Goal: Information Seeking & Learning: Learn about a topic

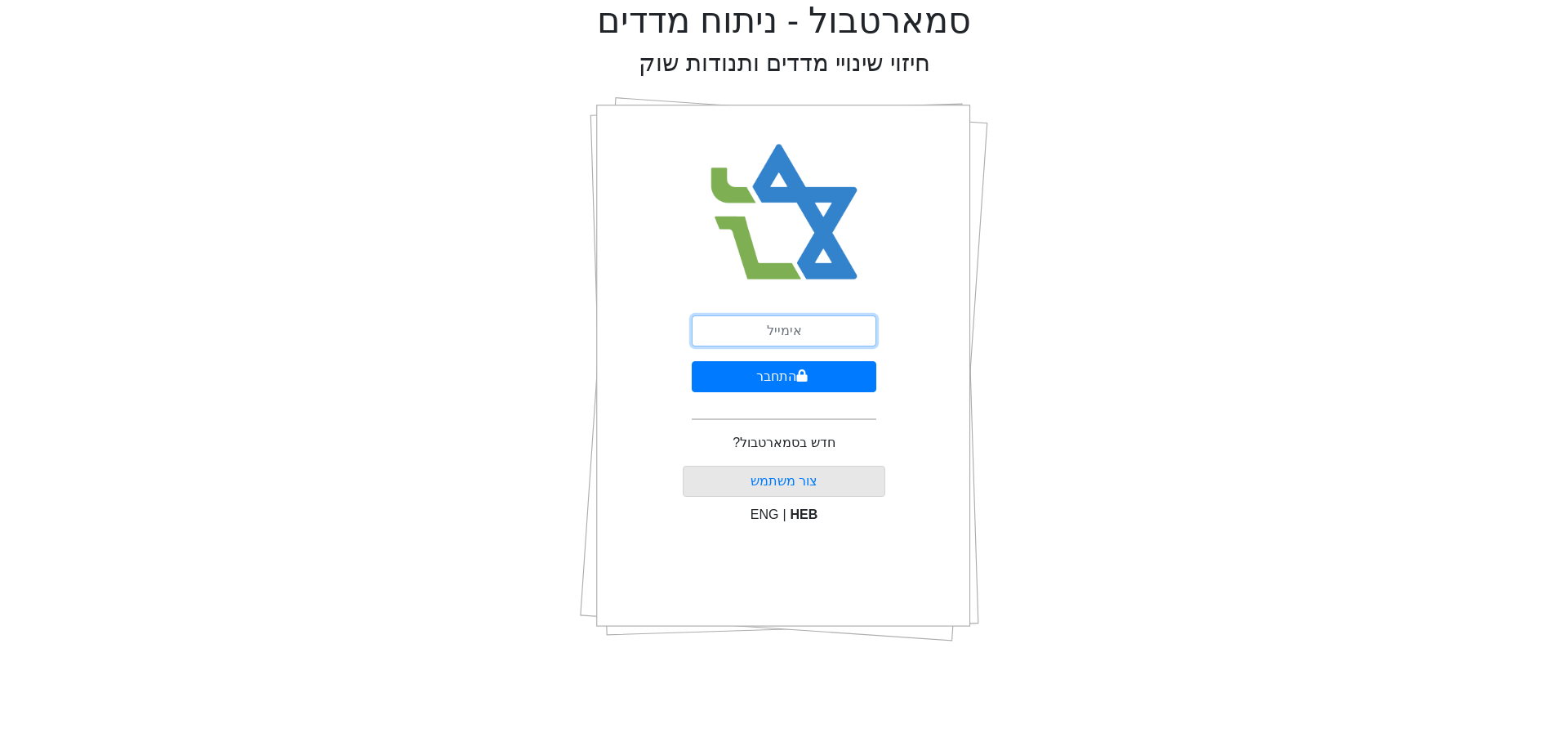
click at [780, 328] on input "email" at bounding box center [784, 331] width 185 height 31
type input "[EMAIL_ADDRESS][DOMAIN_NAME]"
click at [788, 375] on button "התחבר" at bounding box center [784, 376] width 185 height 31
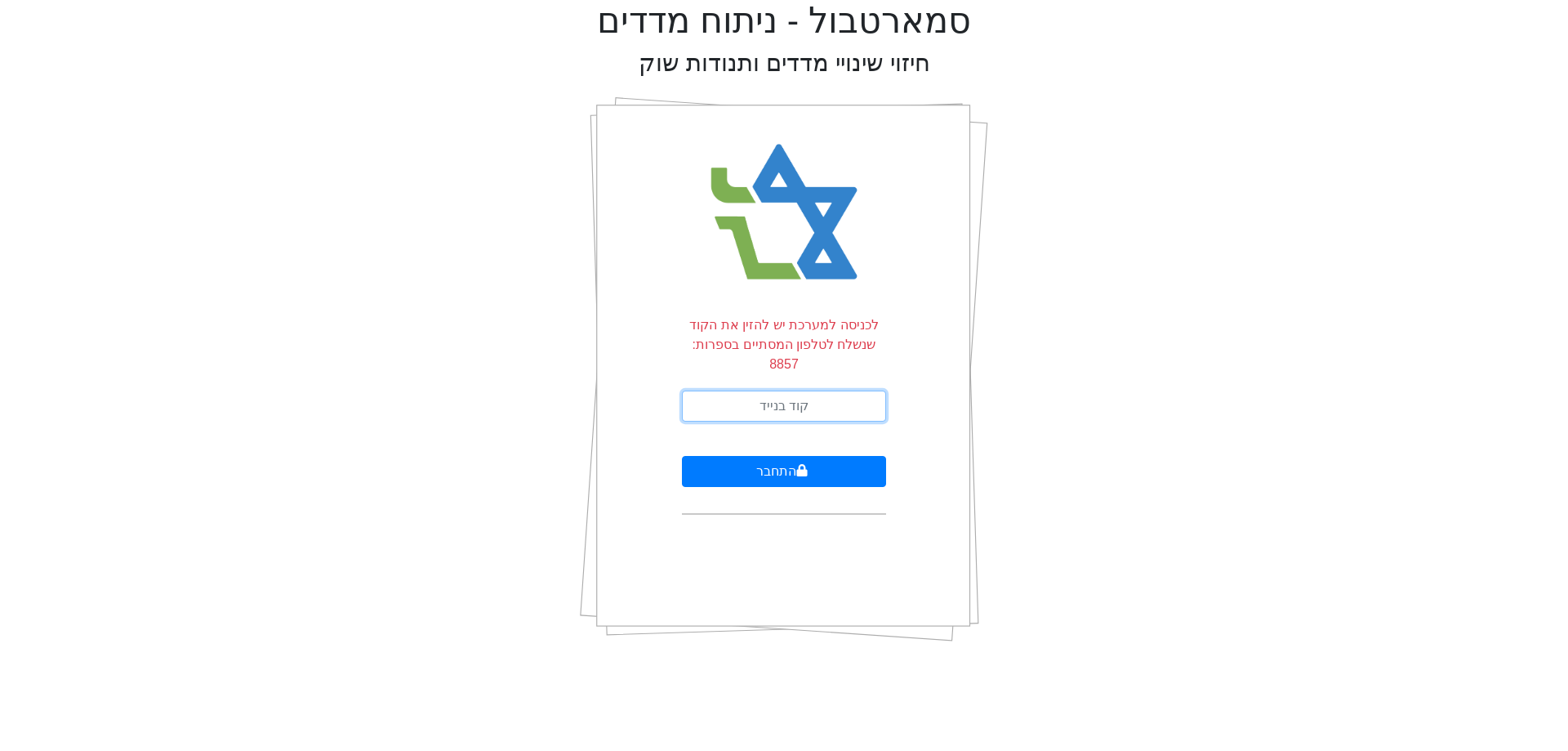
click at [799, 390] on input "text" at bounding box center [784, 406] width 204 height 31
type input "963602"
click at [682, 456] on button "התחבר" at bounding box center [784, 471] width 204 height 31
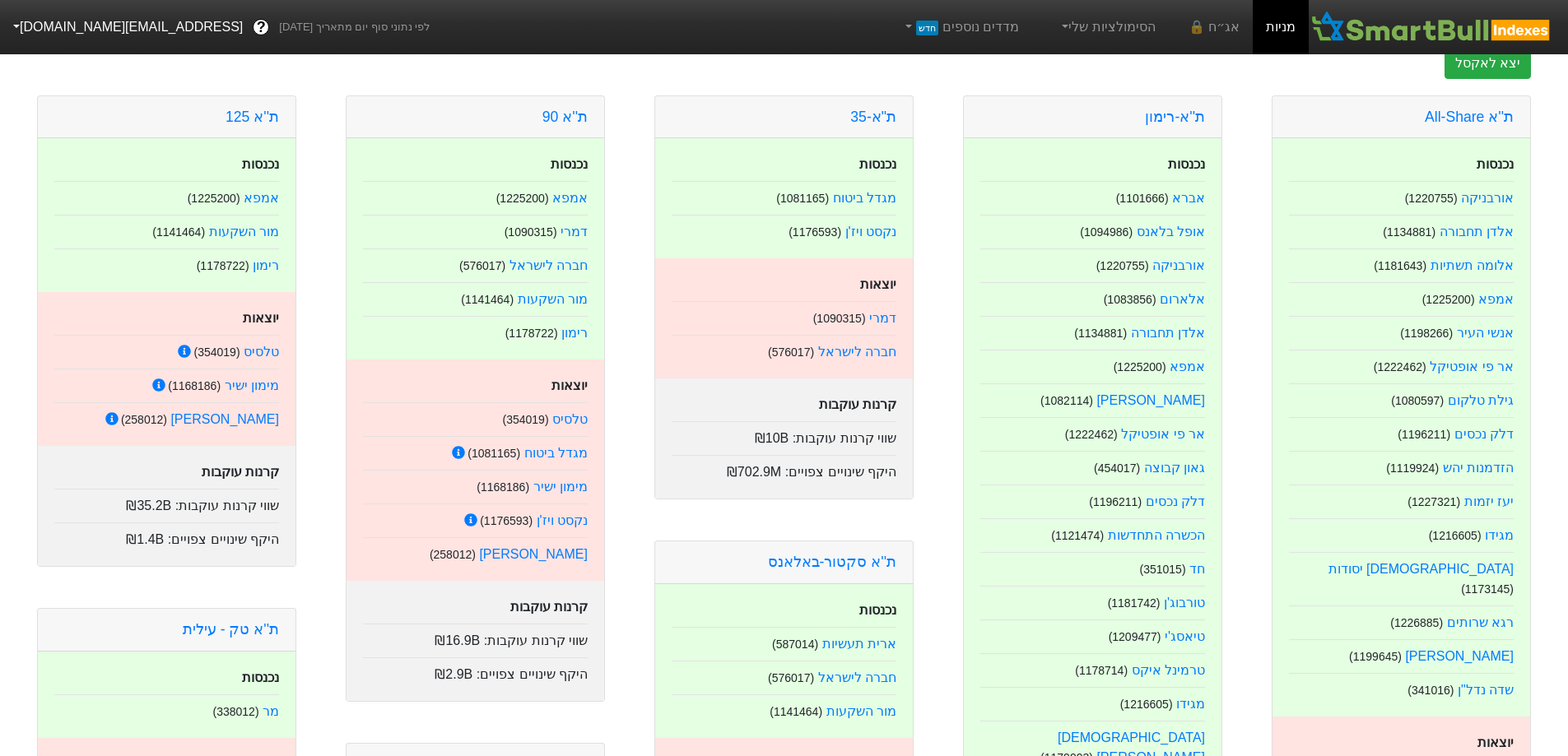
scroll to position [164, 0]
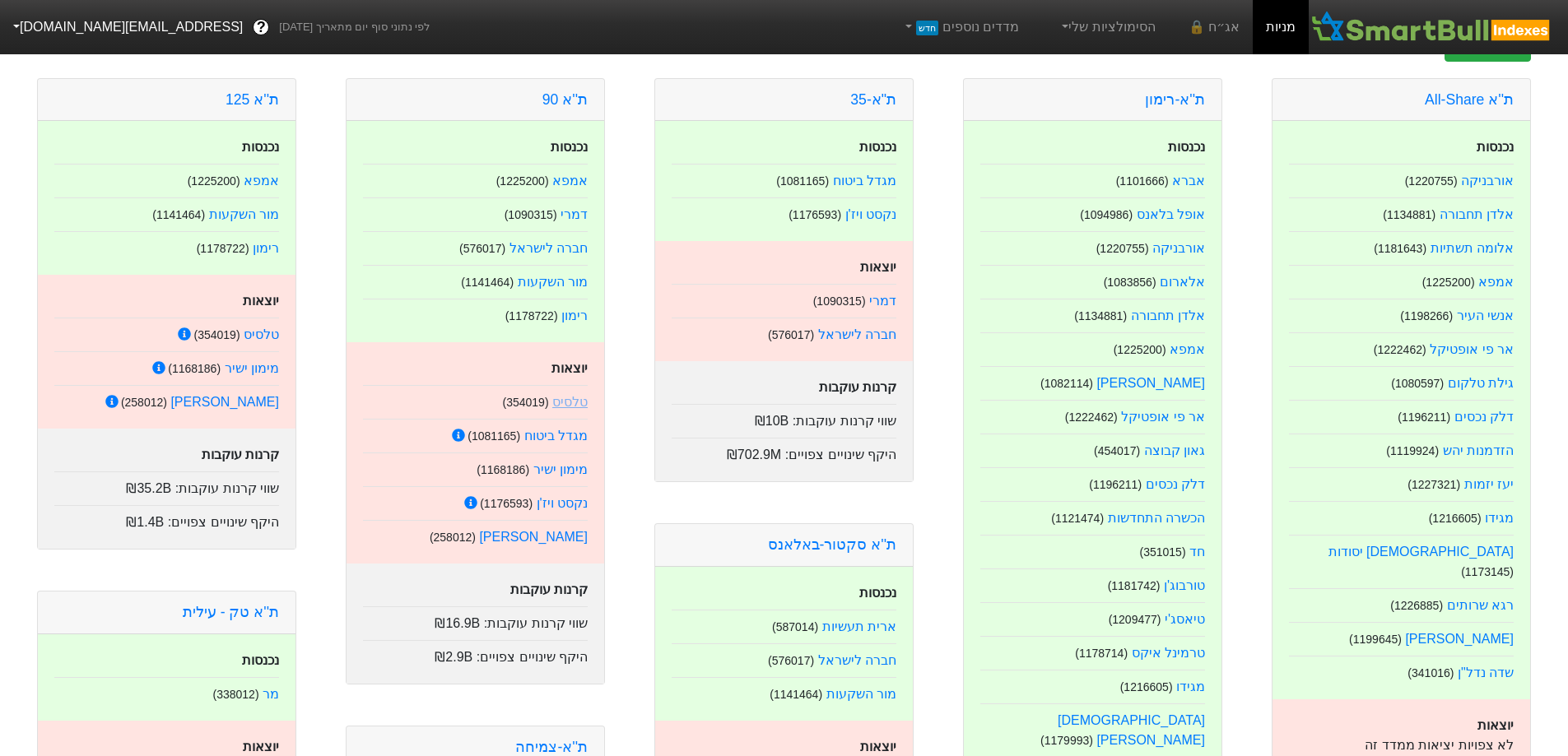
click at [576, 397] on link "טלסיס" at bounding box center [570, 402] width 36 height 14
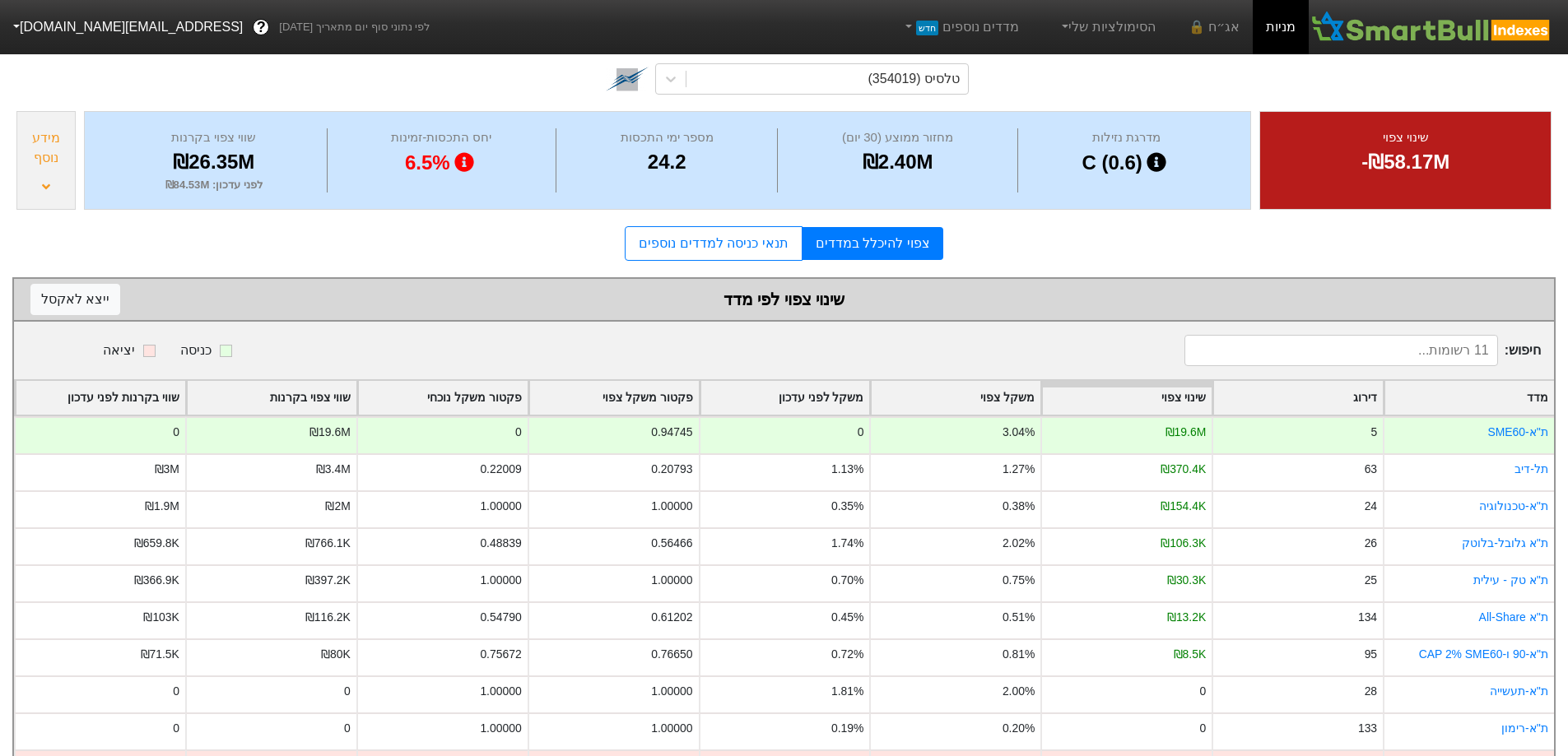
scroll to position [164, 0]
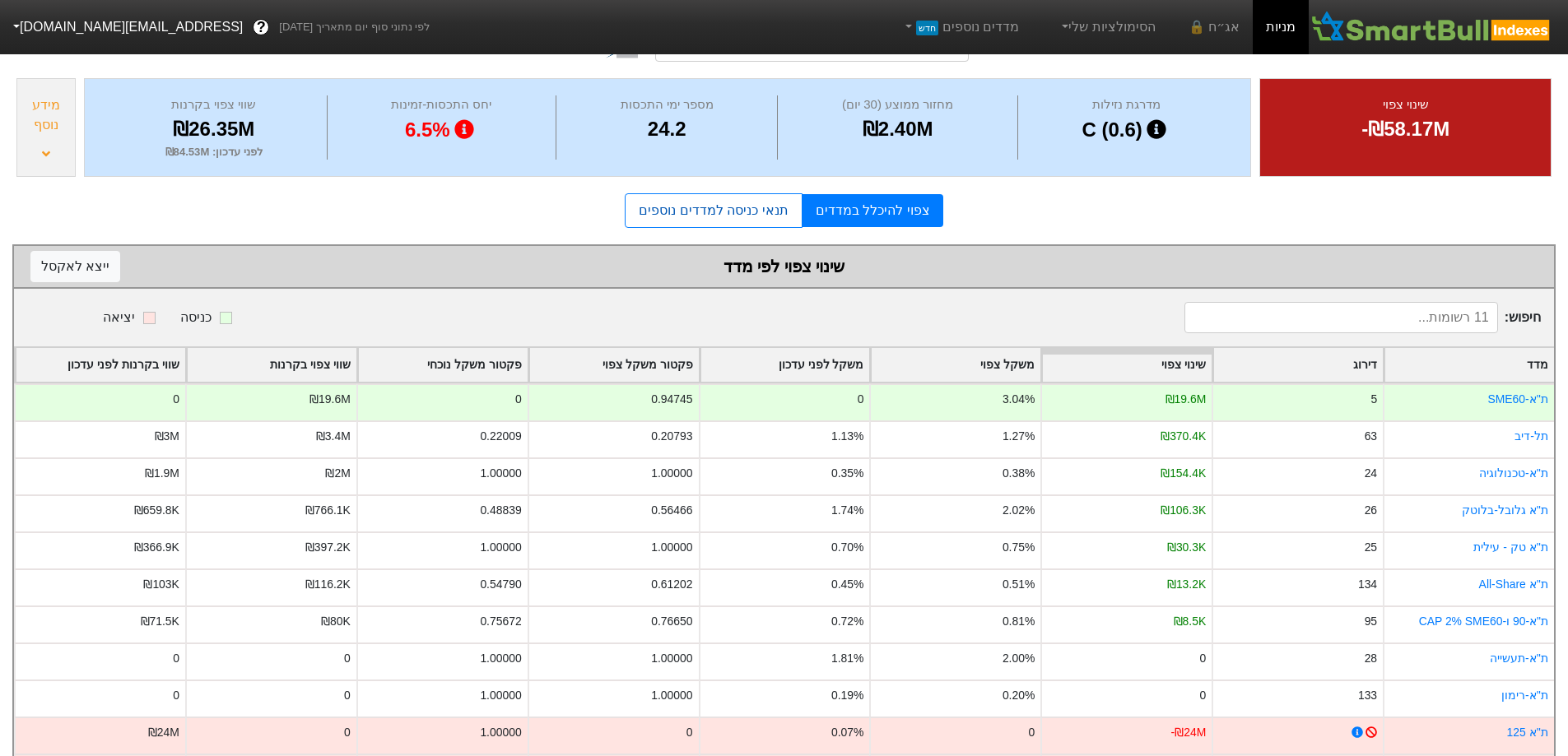
click at [755, 218] on link "תנאי כניסה למדדים נוספים" at bounding box center [713, 210] width 177 height 35
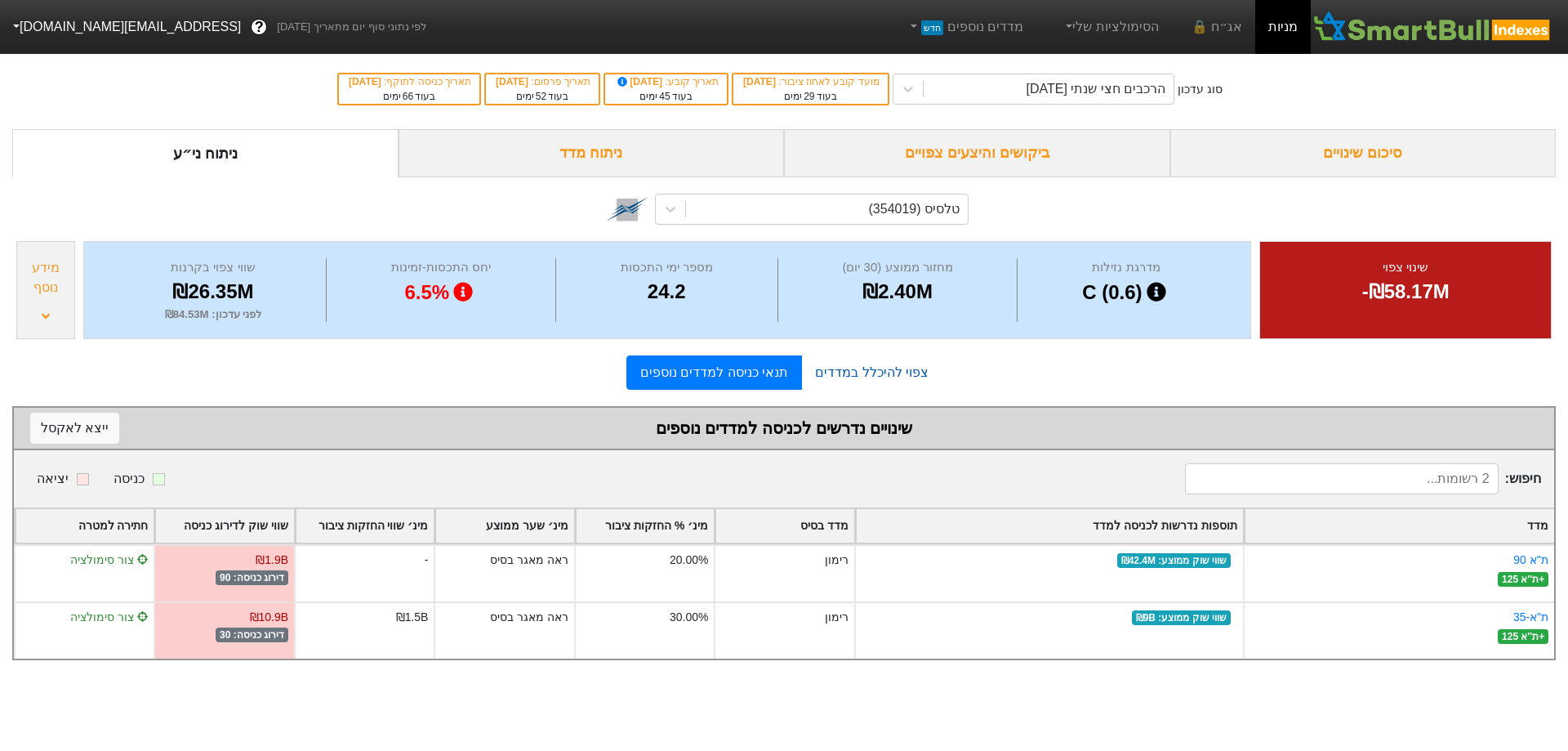
click at [880, 382] on link "צפוי להיכלל במדדים" at bounding box center [872, 372] width 140 height 33
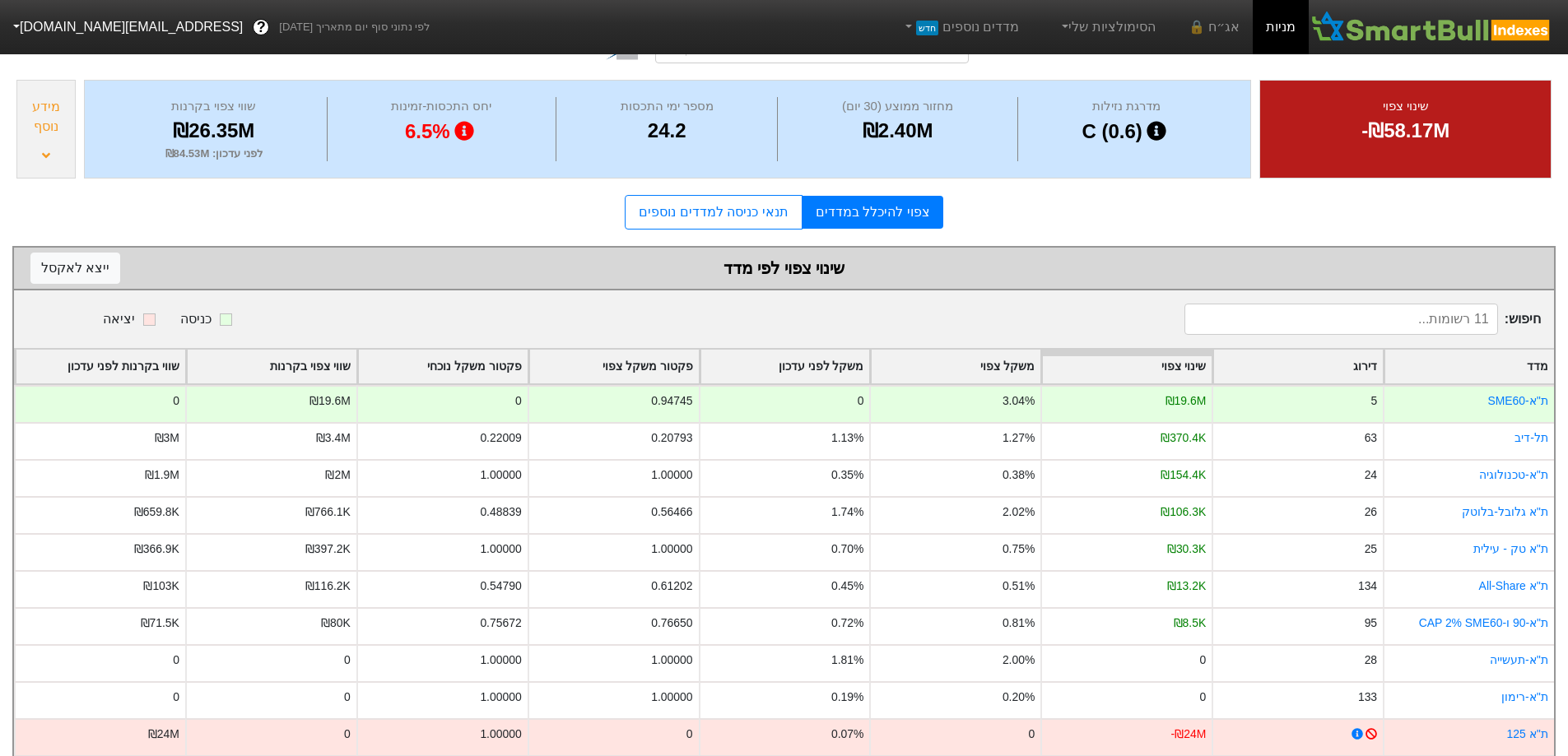
scroll to position [164, 0]
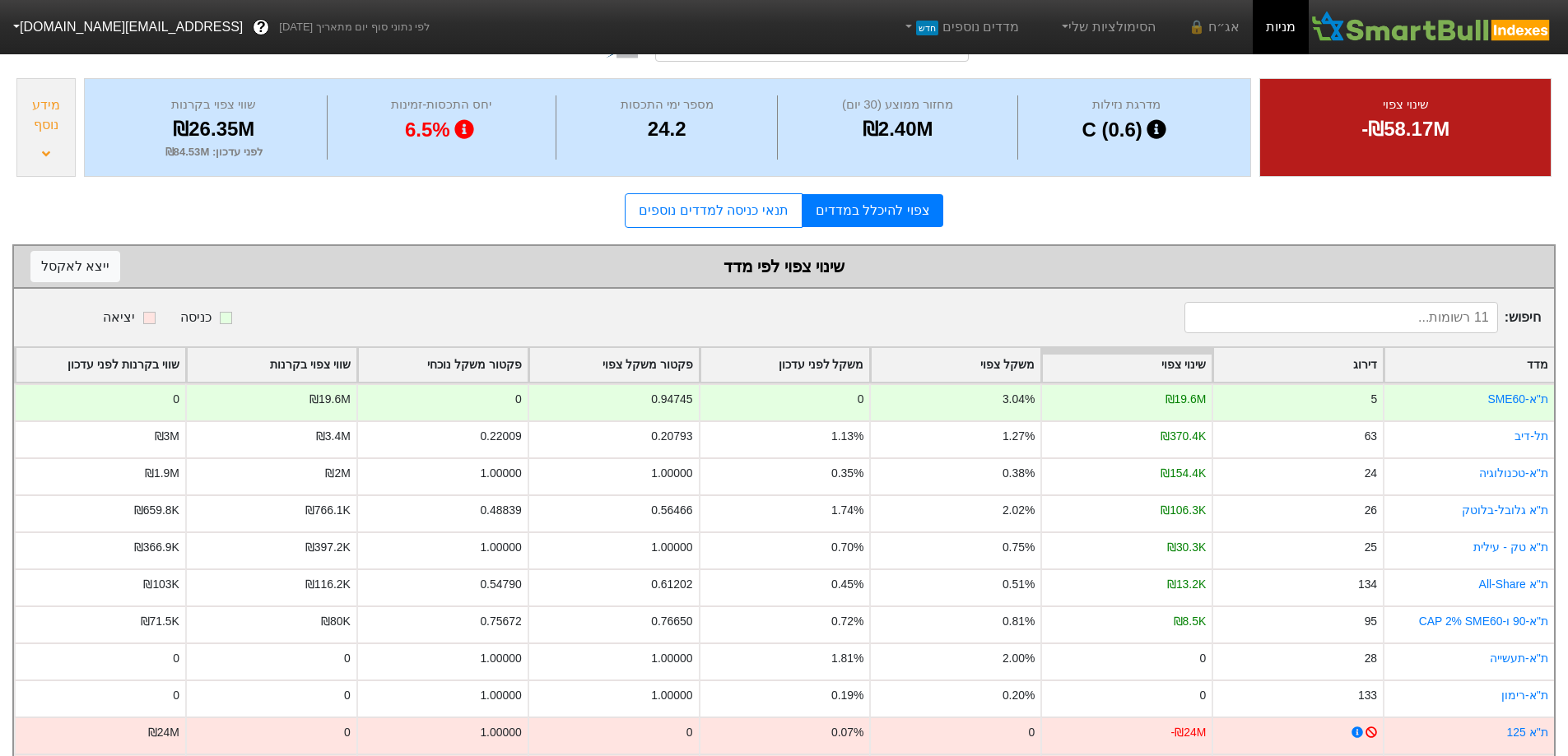
click at [735, 186] on form "סיכום שינויים ביקושים והיצעים צפויים ניתוח מדד ניתוח ני״ע טלסיס (354019) שינוי …" at bounding box center [784, 378] width 1543 height 826
click at [730, 225] on link "תנאי כניסה למדדים נוספים" at bounding box center [713, 210] width 177 height 35
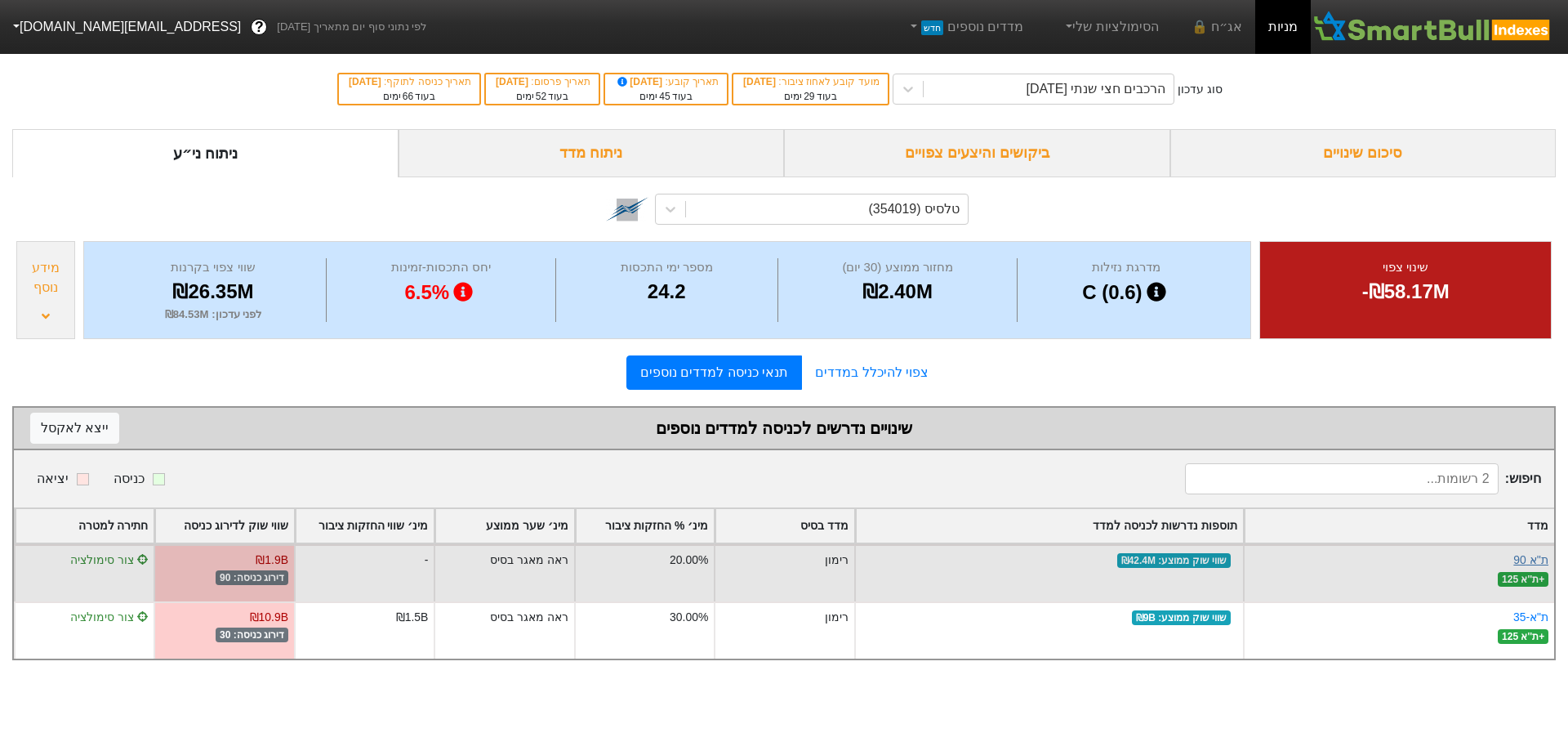
click at [1538, 554] on link "ת''א 90" at bounding box center [1531, 560] width 35 height 13
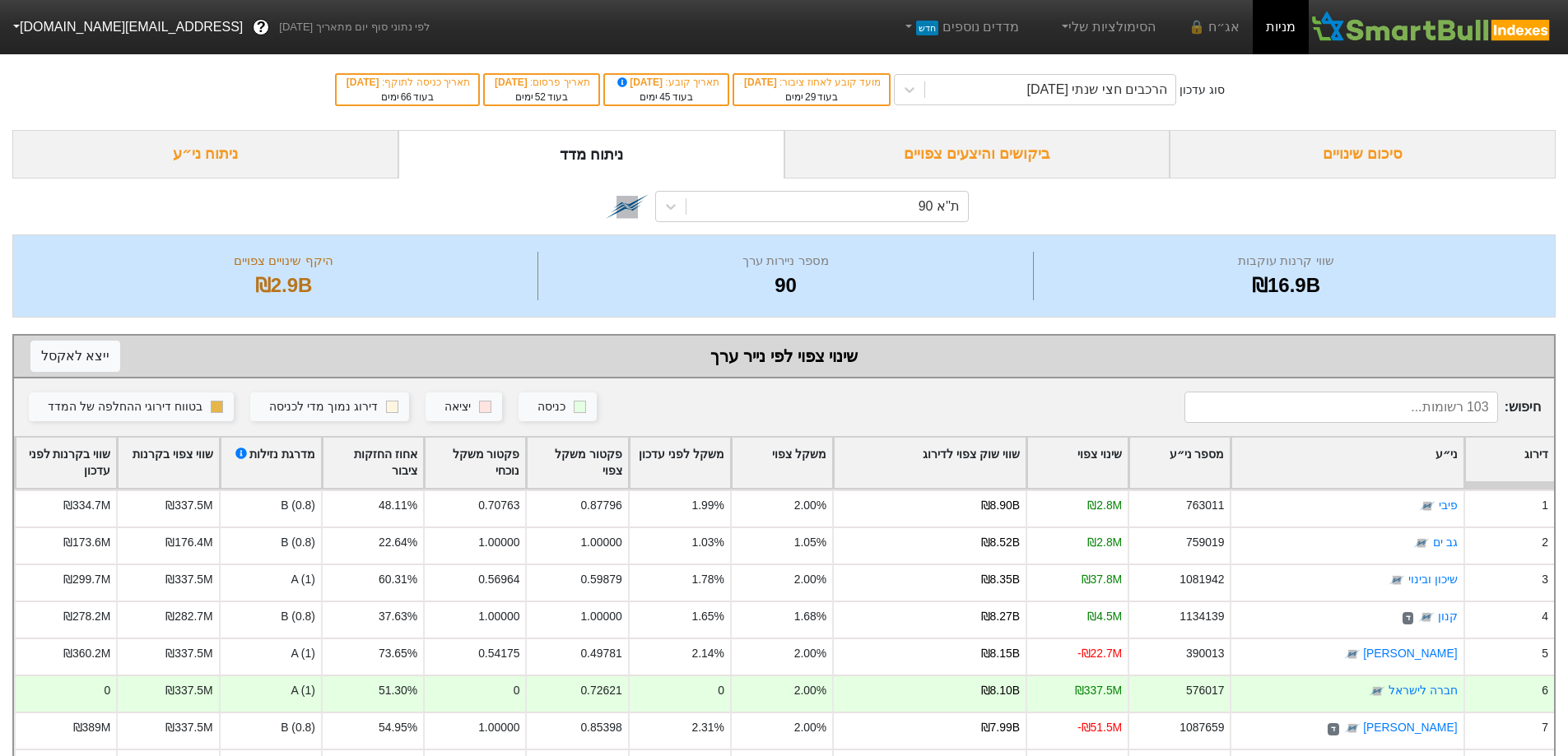
click at [1017, 151] on div "ביקושים והיצעים צפויים" at bounding box center [977, 154] width 385 height 48
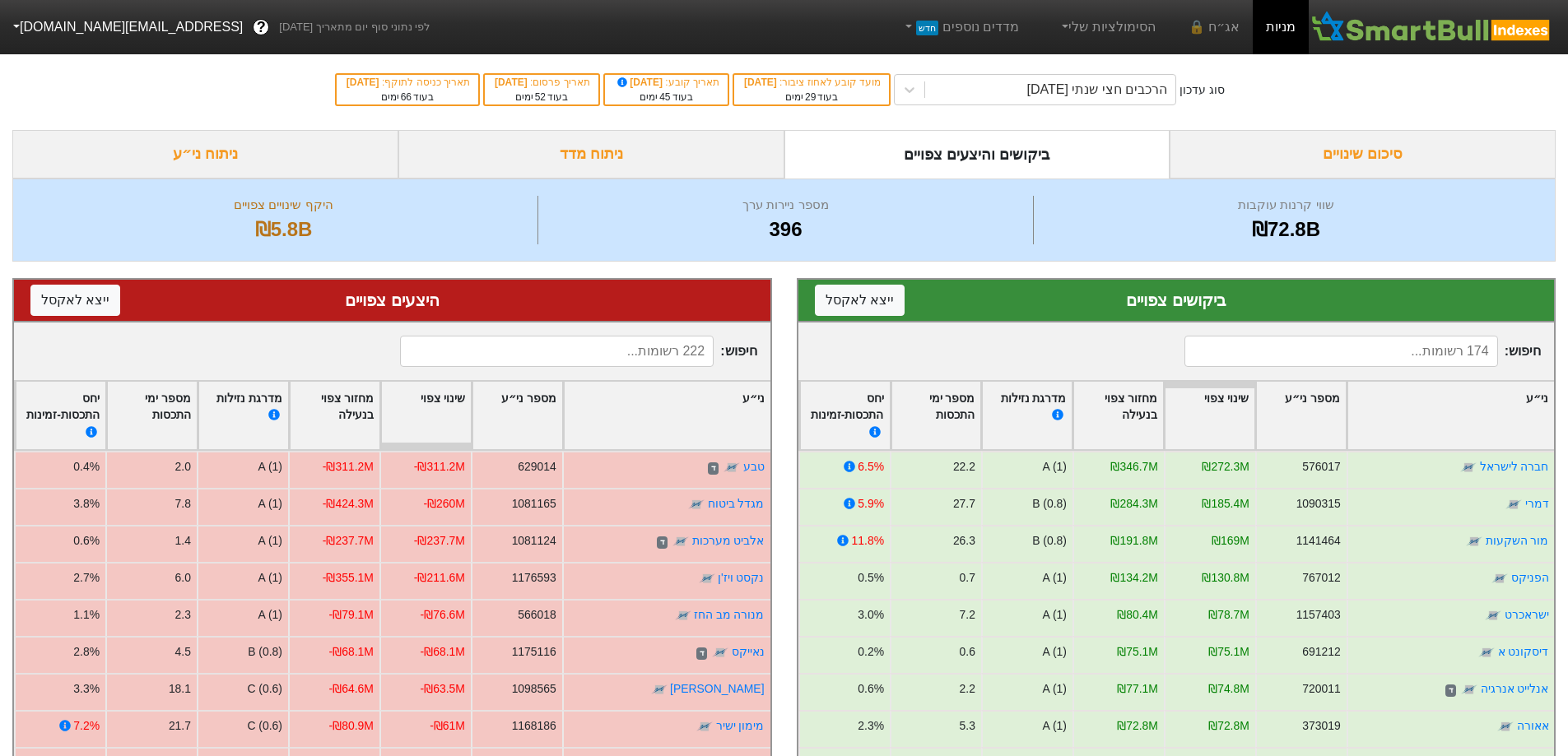
click at [1418, 152] on div "סיכום שינויים" at bounding box center [1361, 154] width 385 height 48
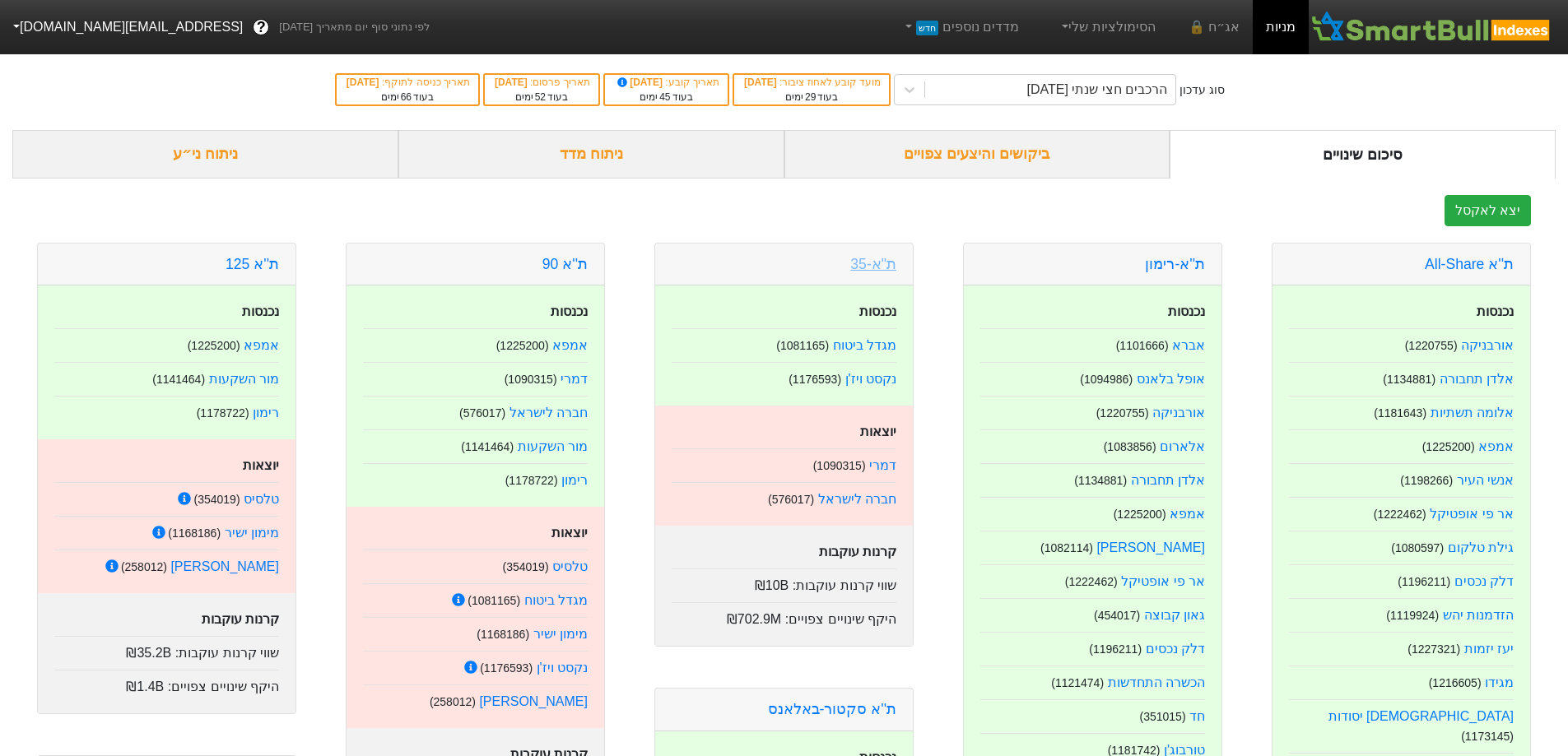
click at [879, 268] on link "ת"א-35" at bounding box center [873, 264] width 46 height 16
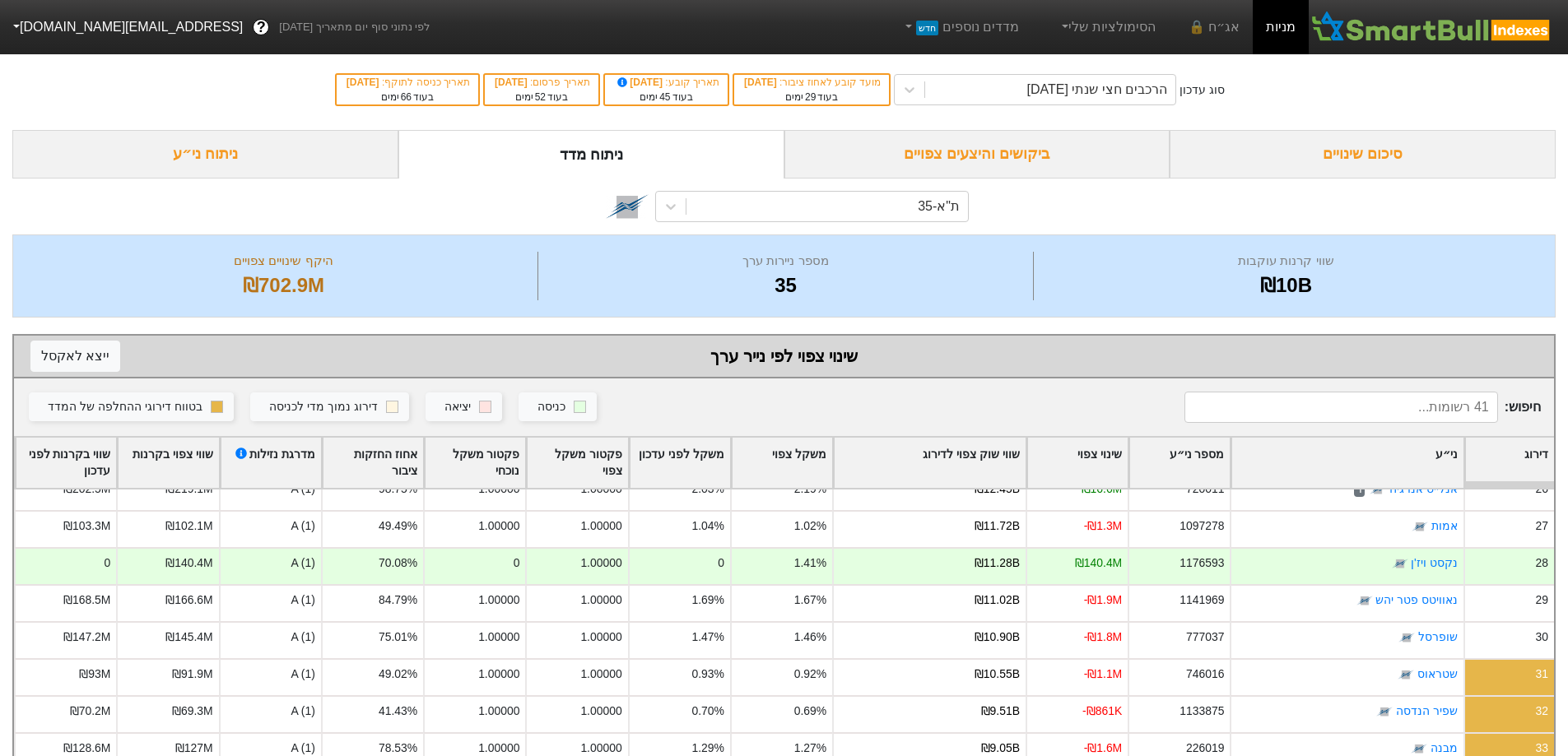
click at [1355, 148] on div "סיכום שינויים" at bounding box center [1361, 154] width 385 height 48
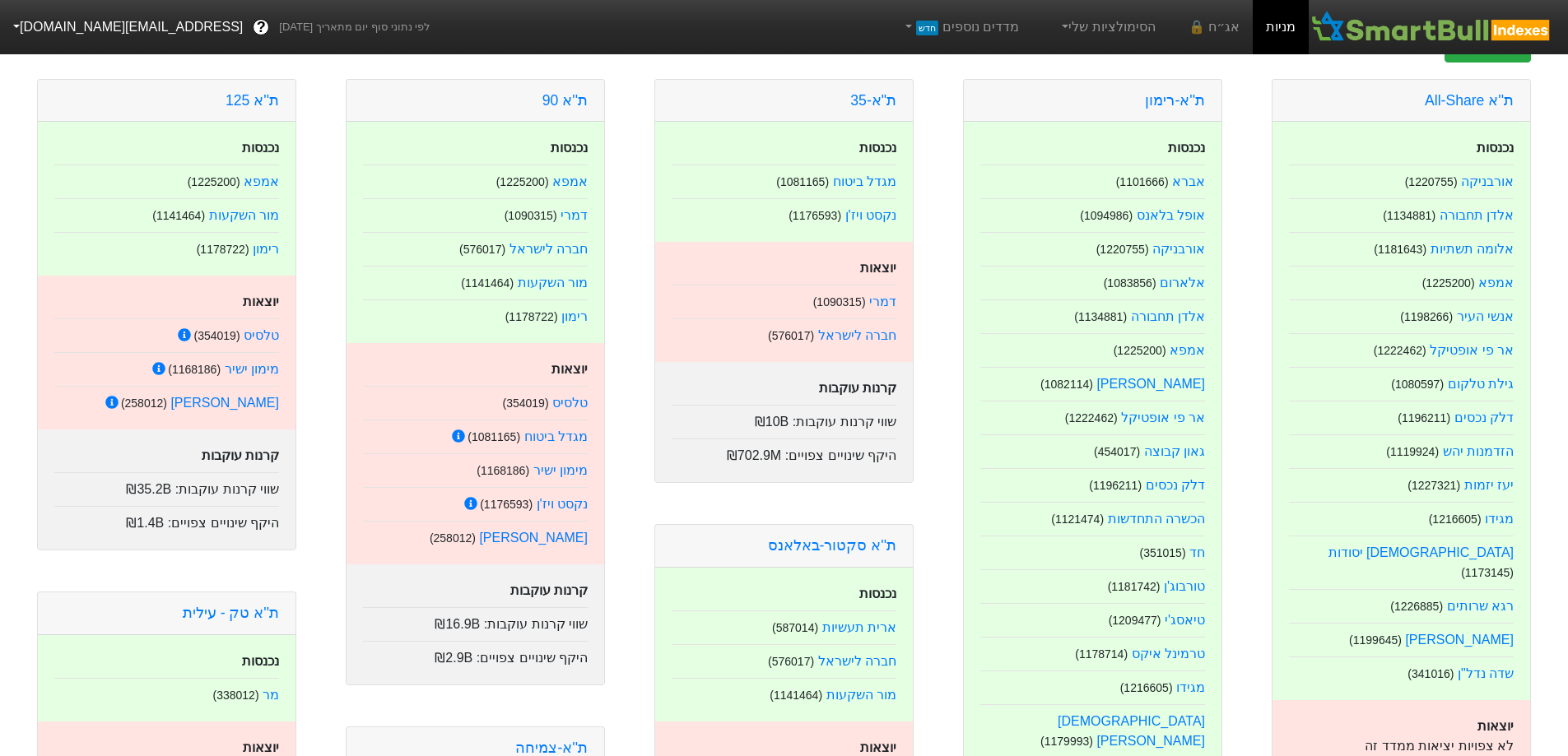
scroll to position [164, 0]
click at [569, 98] on link "ת''א 90" at bounding box center [564, 99] width 45 height 16
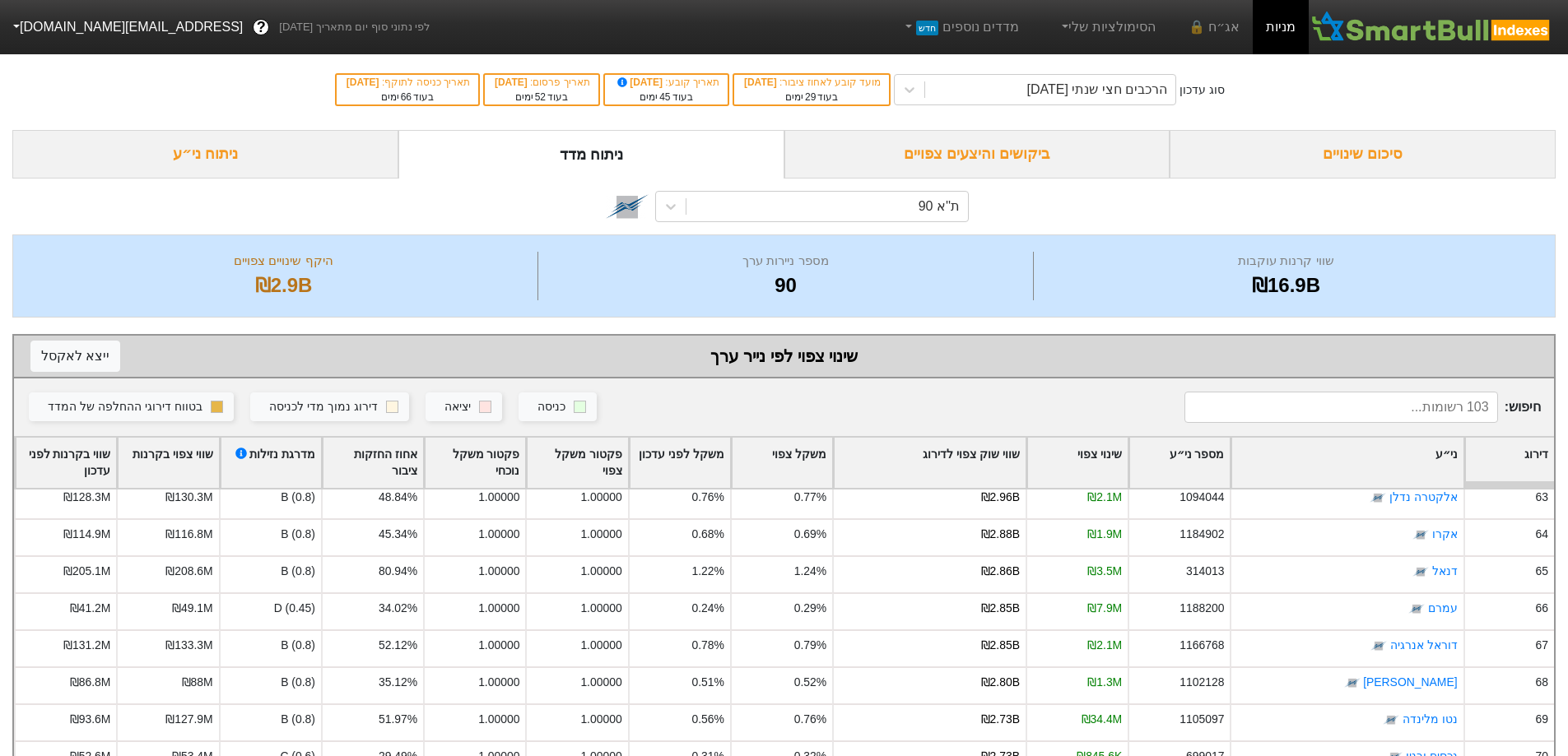
click at [941, 157] on div "ביקושים והיצעים צפויים" at bounding box center [977, 154] width 385 height 48
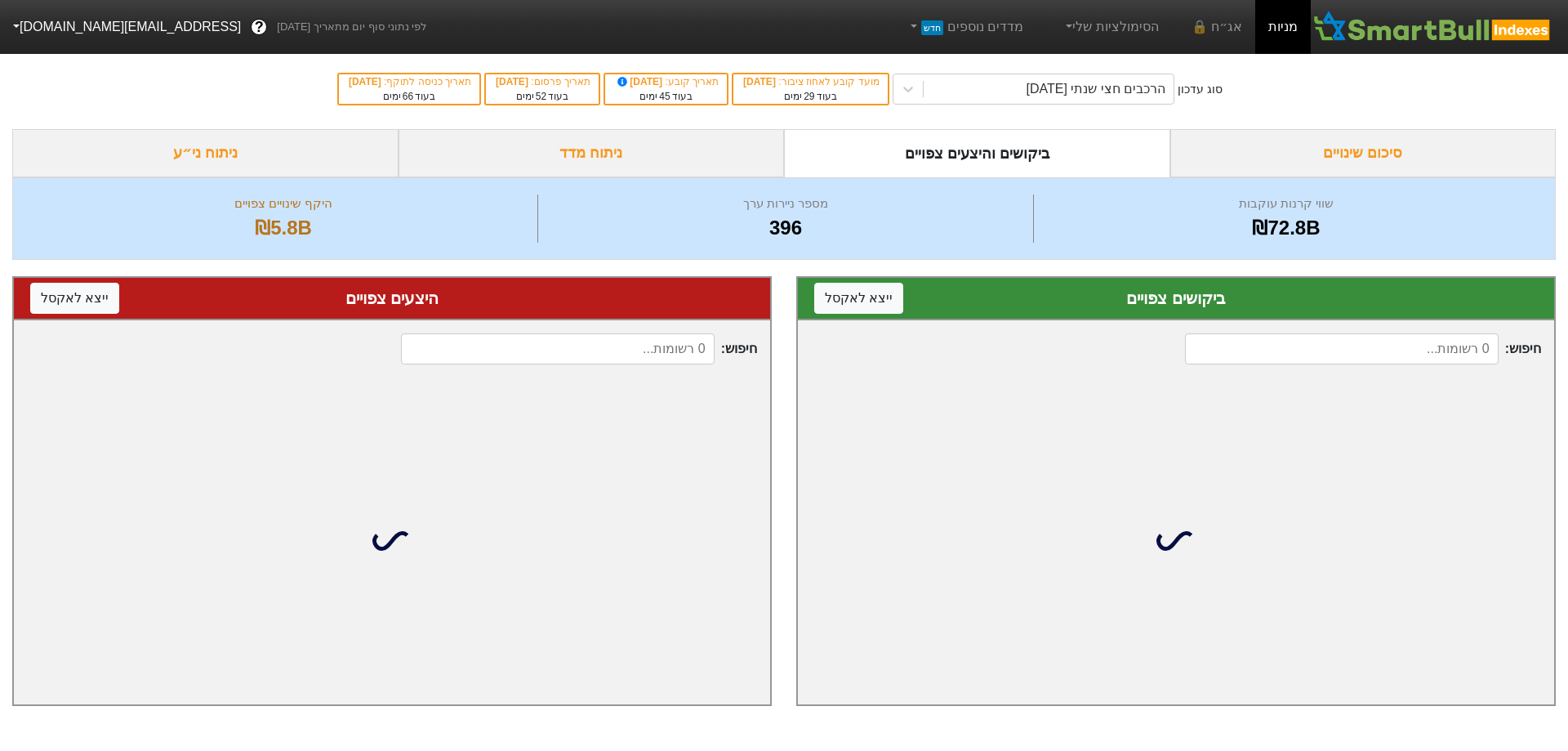
click at [1344, 142] on div "סיכום שינויים" at bounding box center [1364, 153] width 386 height 48
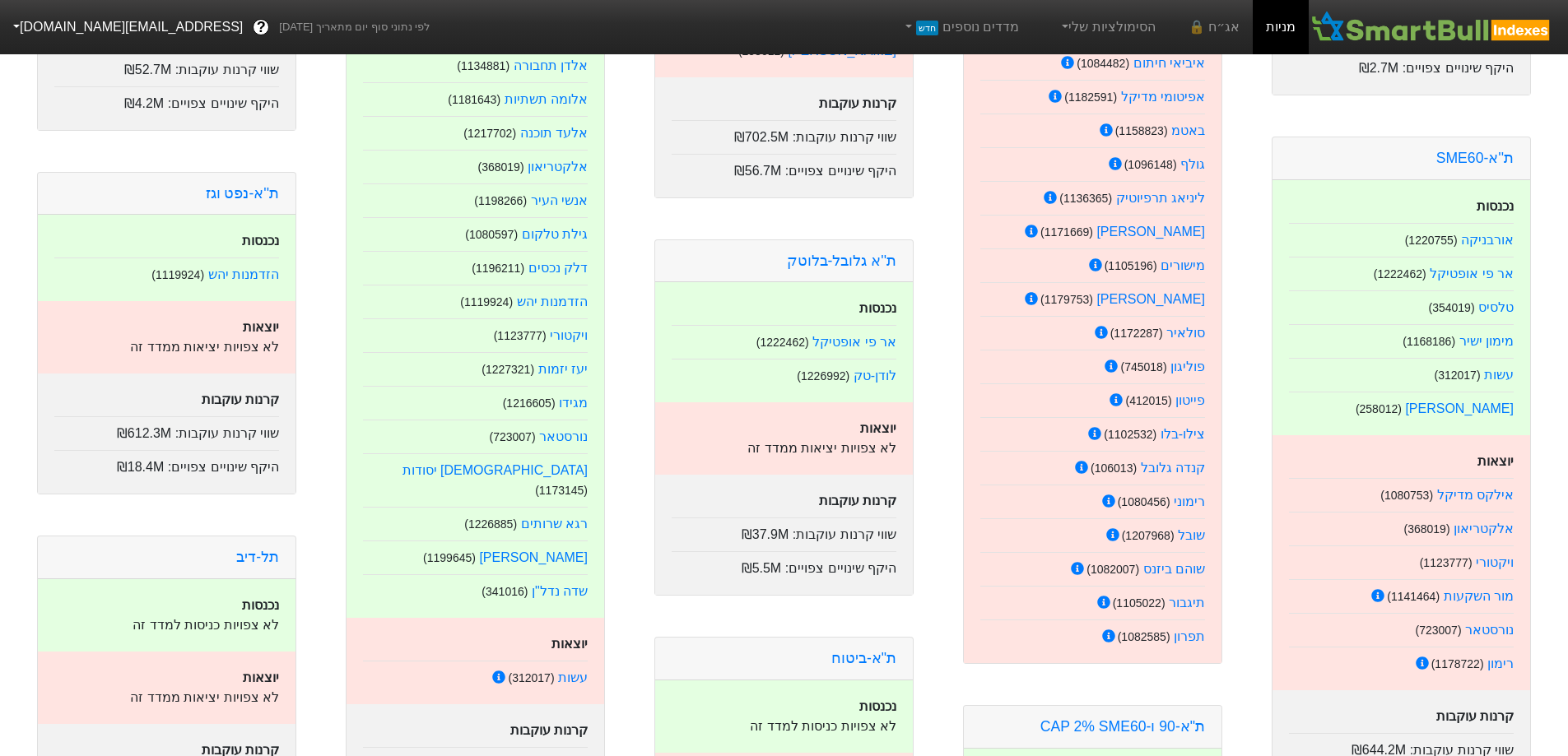
scroll to position [968, 0]
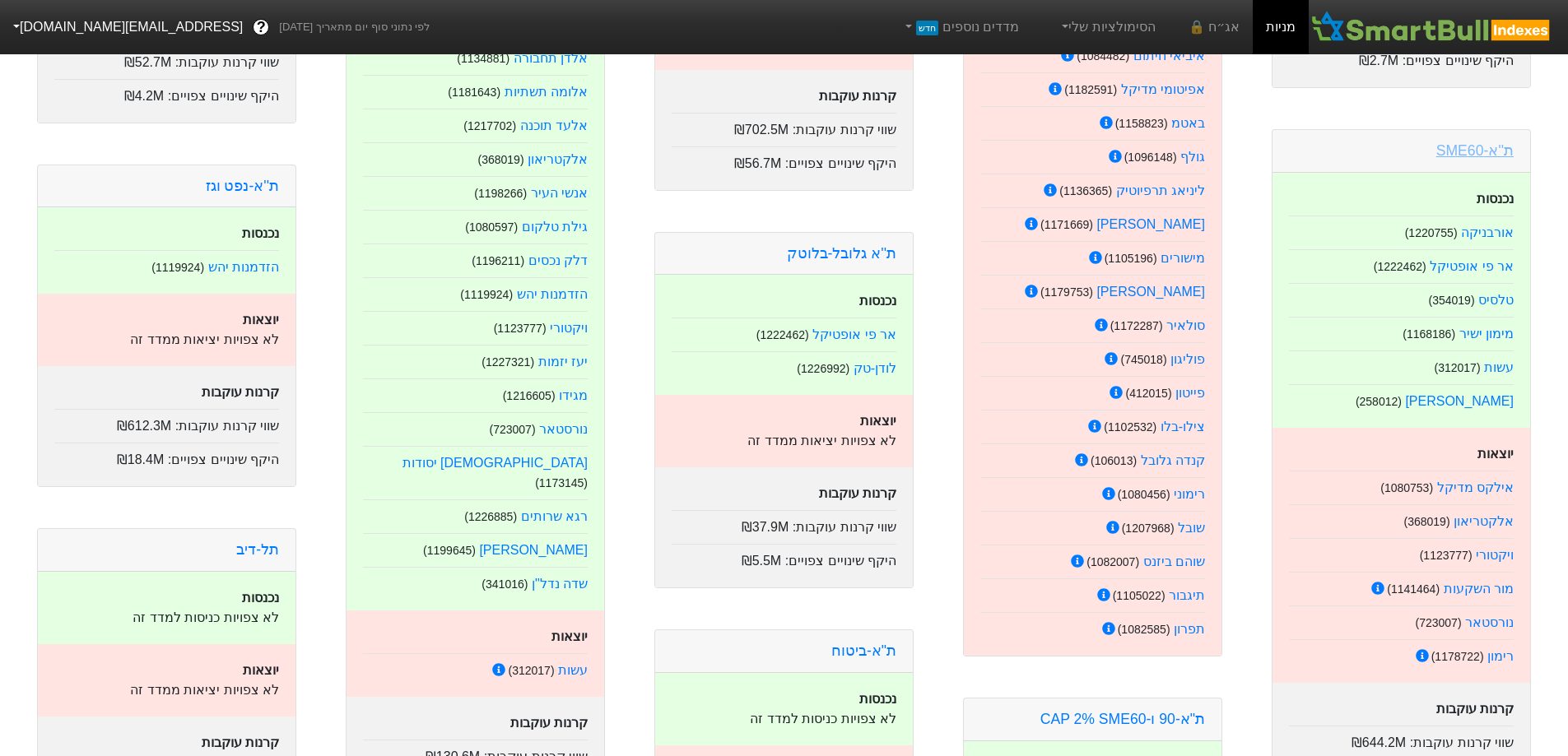
click at [1497, 142] on link "ת''א-SME60" at bounding box center [1474, 150] width 77 height 16
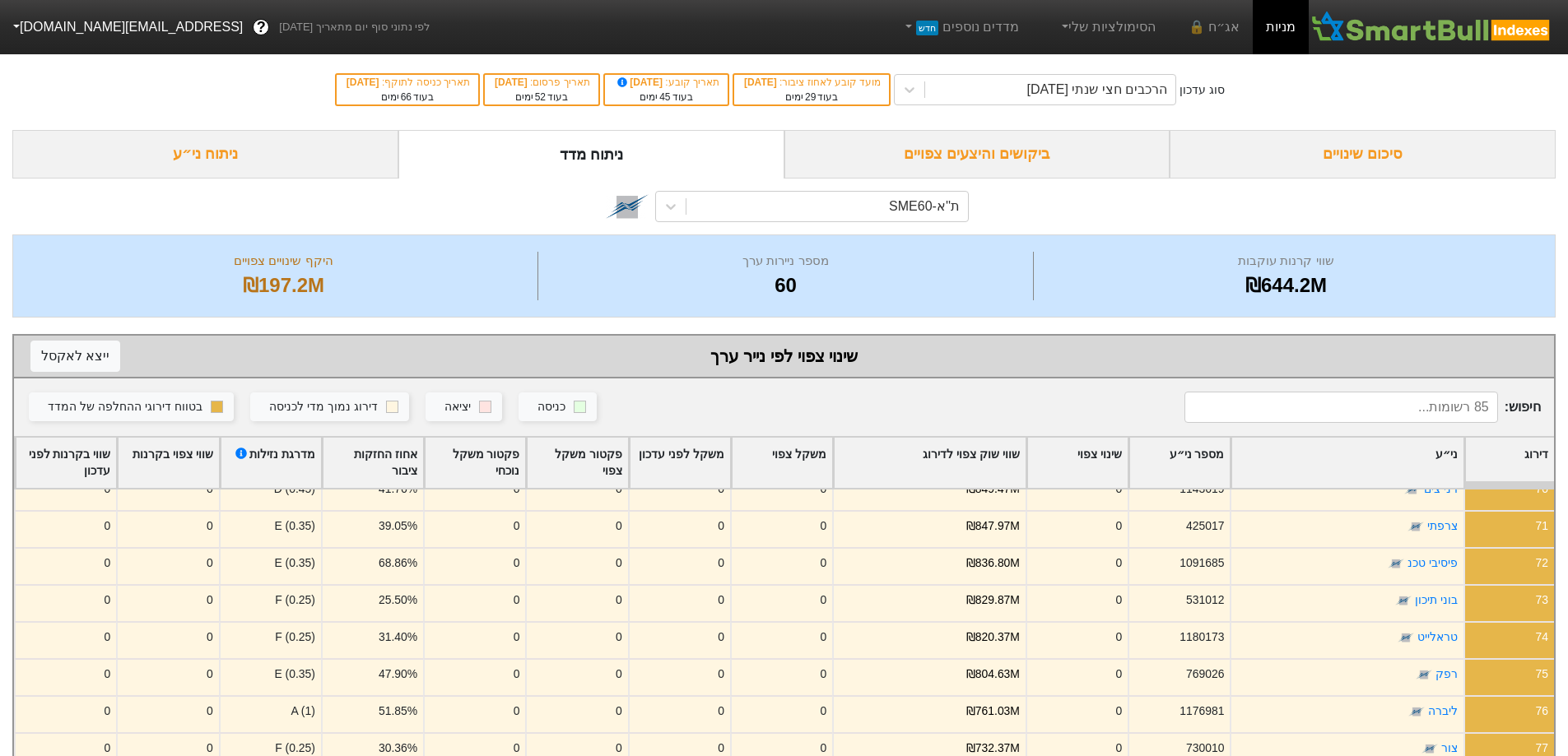
click at [1368, 147] on div "סיכום שינויים" at bounding box center [1361, 154] width 385 height 48
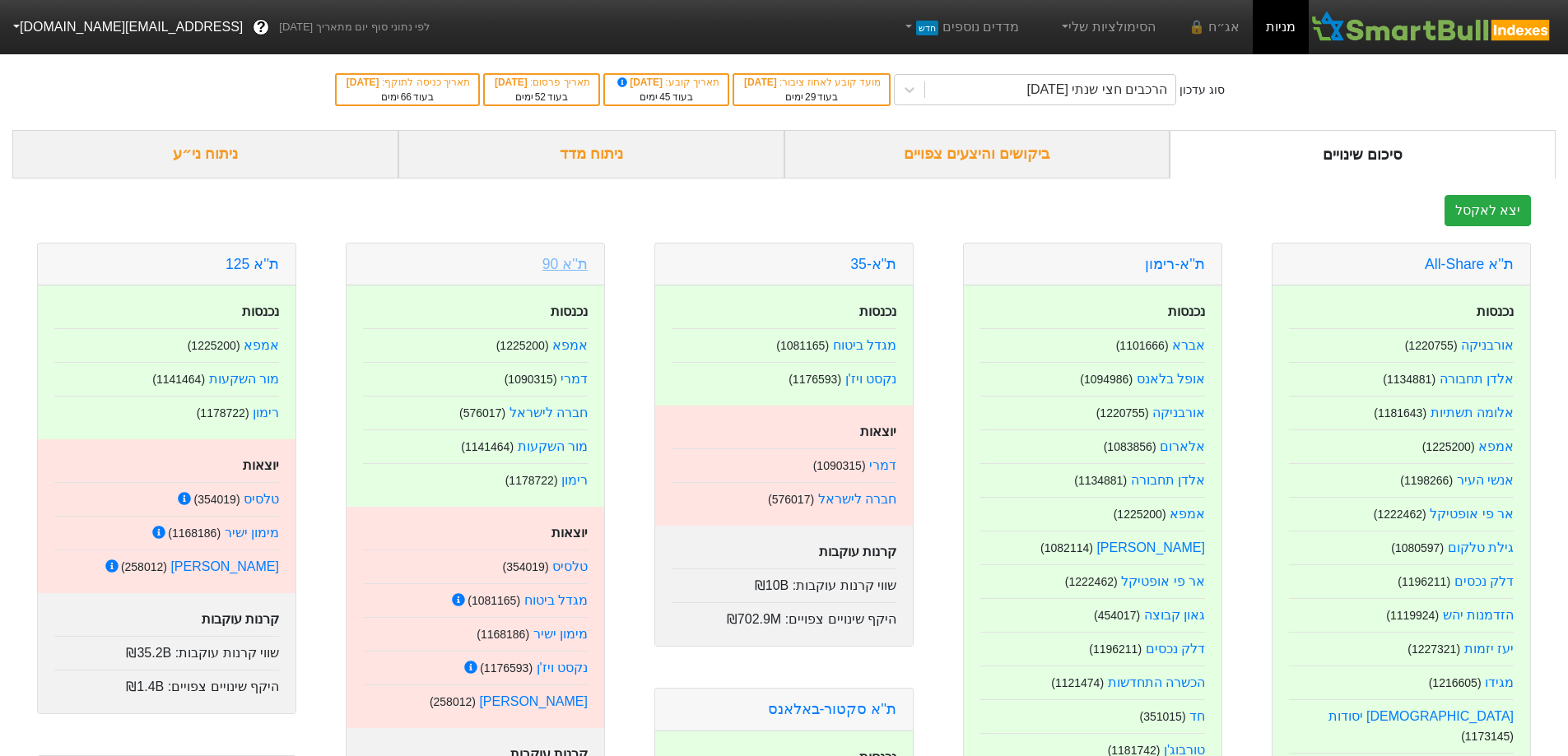
click at [570, 268] on link "ת''א 90" at bounding box center [564, 264] width 45 height 16
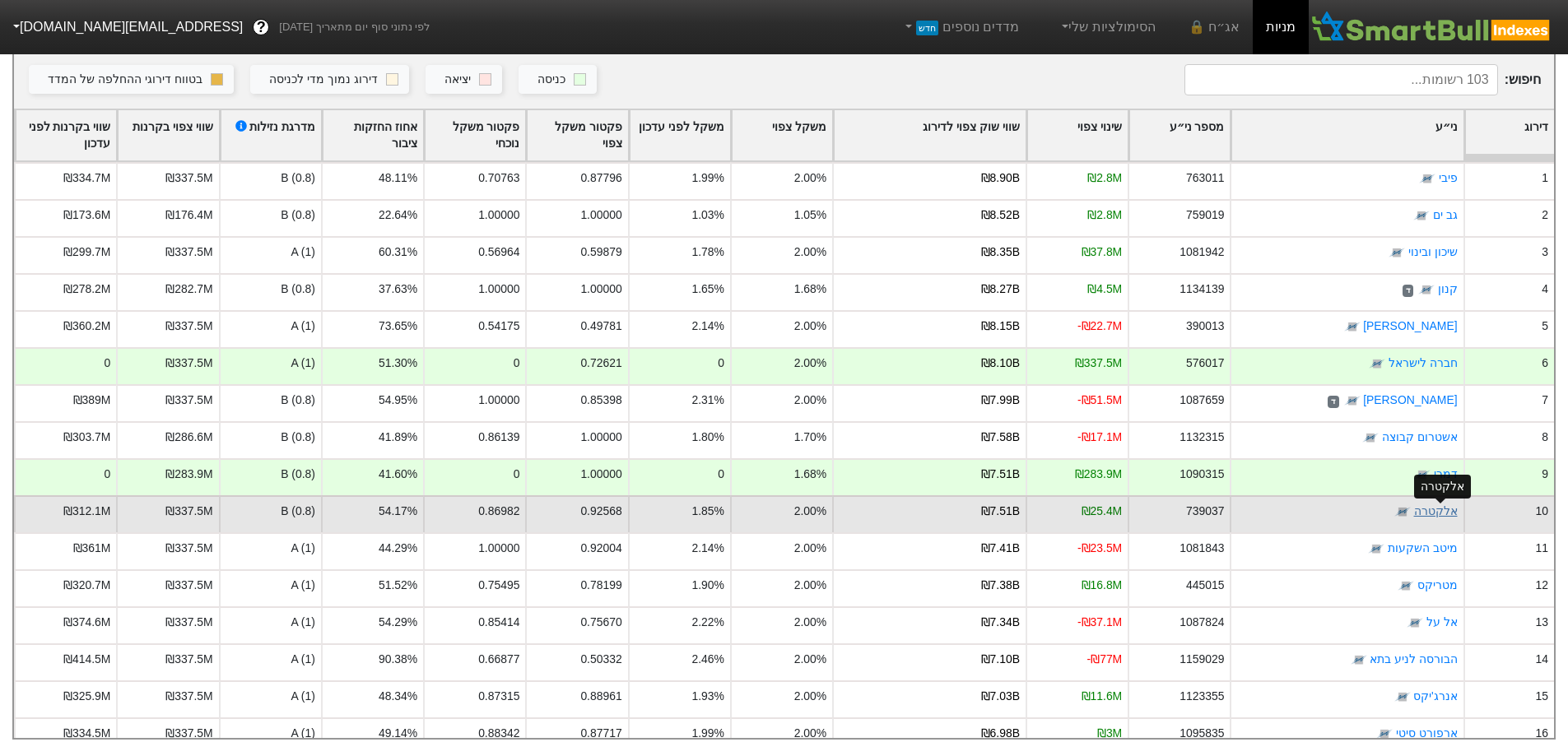
click at [1438, 505] on link "אלקטרה" at bounding box center [1435, 512] width 43 height 14
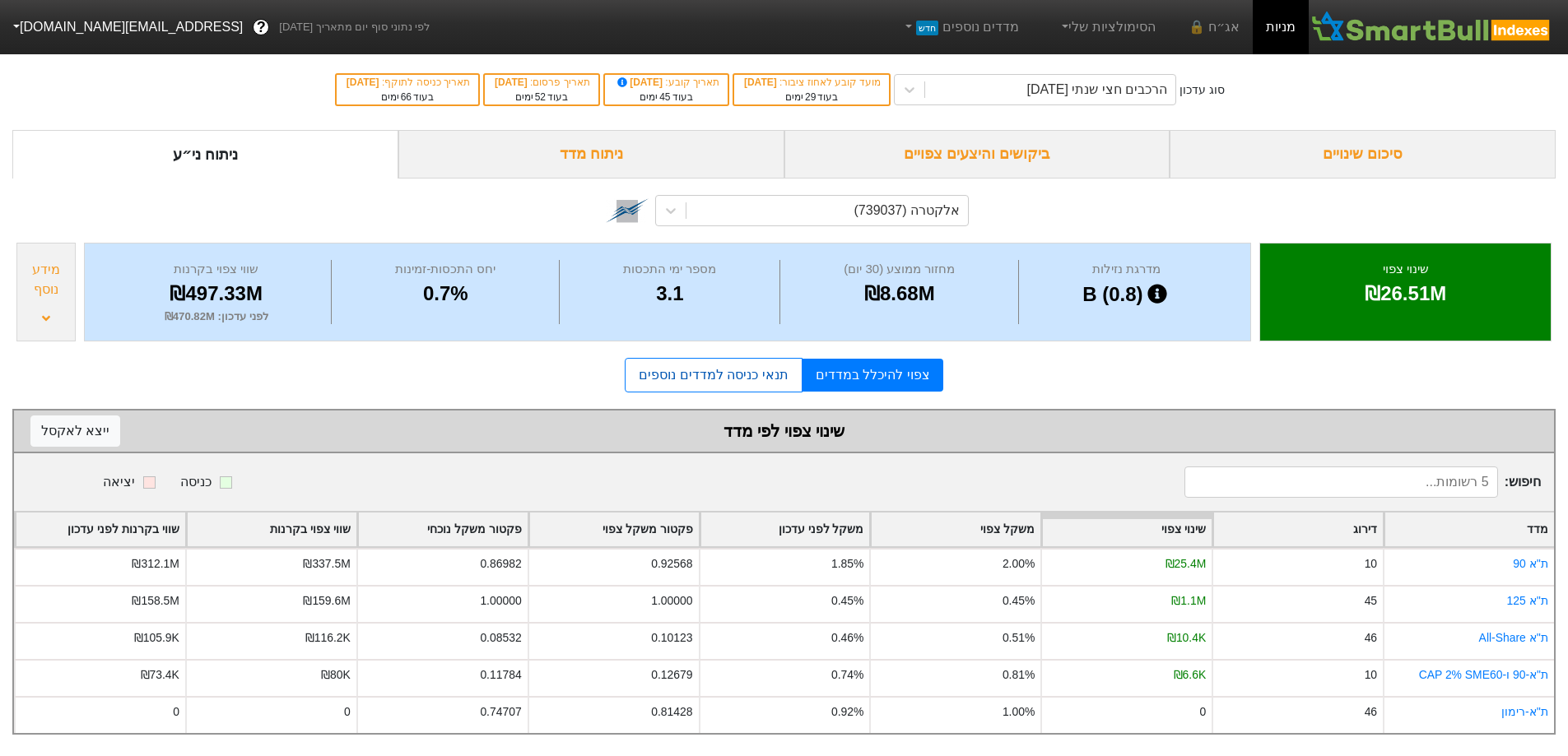
click at [698, 376] on link "תנאי כניסה למדדים נוספים" at bounding box center [713, 376] width 177 height 35
click at [1380, 146] on div "סיכום שינויים" at bounding box center [1361, 154] width 385 height 48
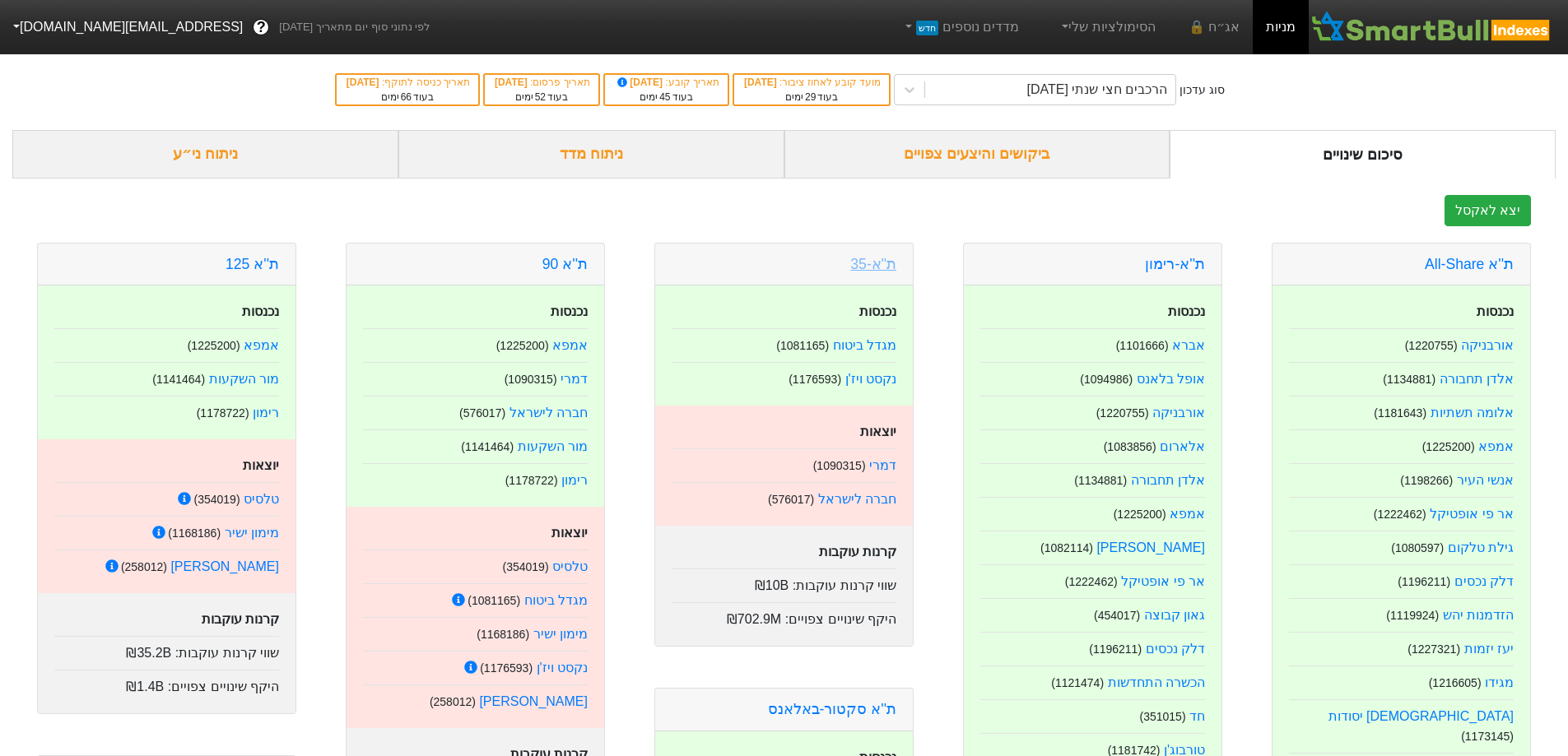
click at [884, 268] on link "ת"א-35" at bounding box center [873, 264] width 46 height 16
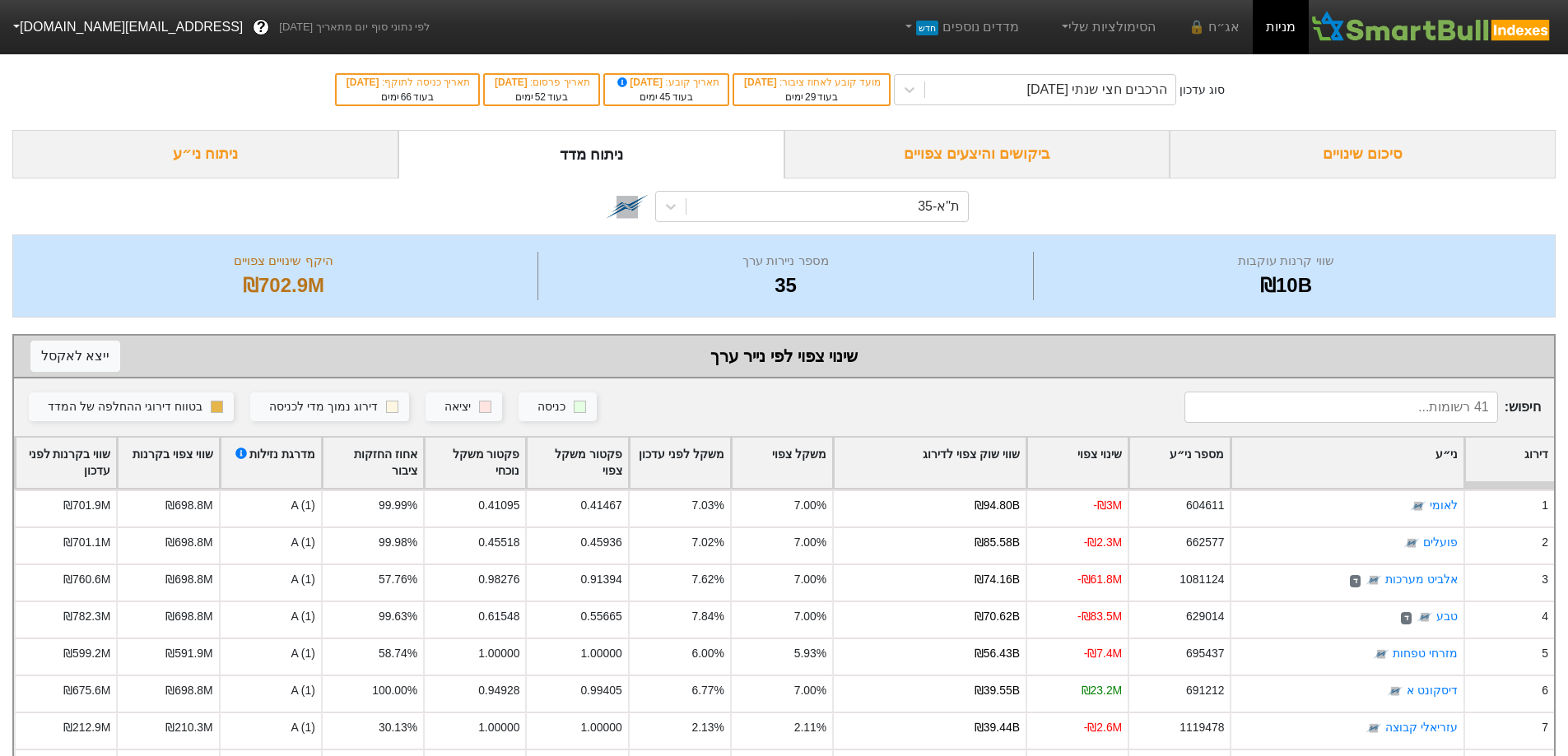
click at [1352, 153] on div "סיכום שינויים" at bounding box center [1361, 154] width 385 height 48
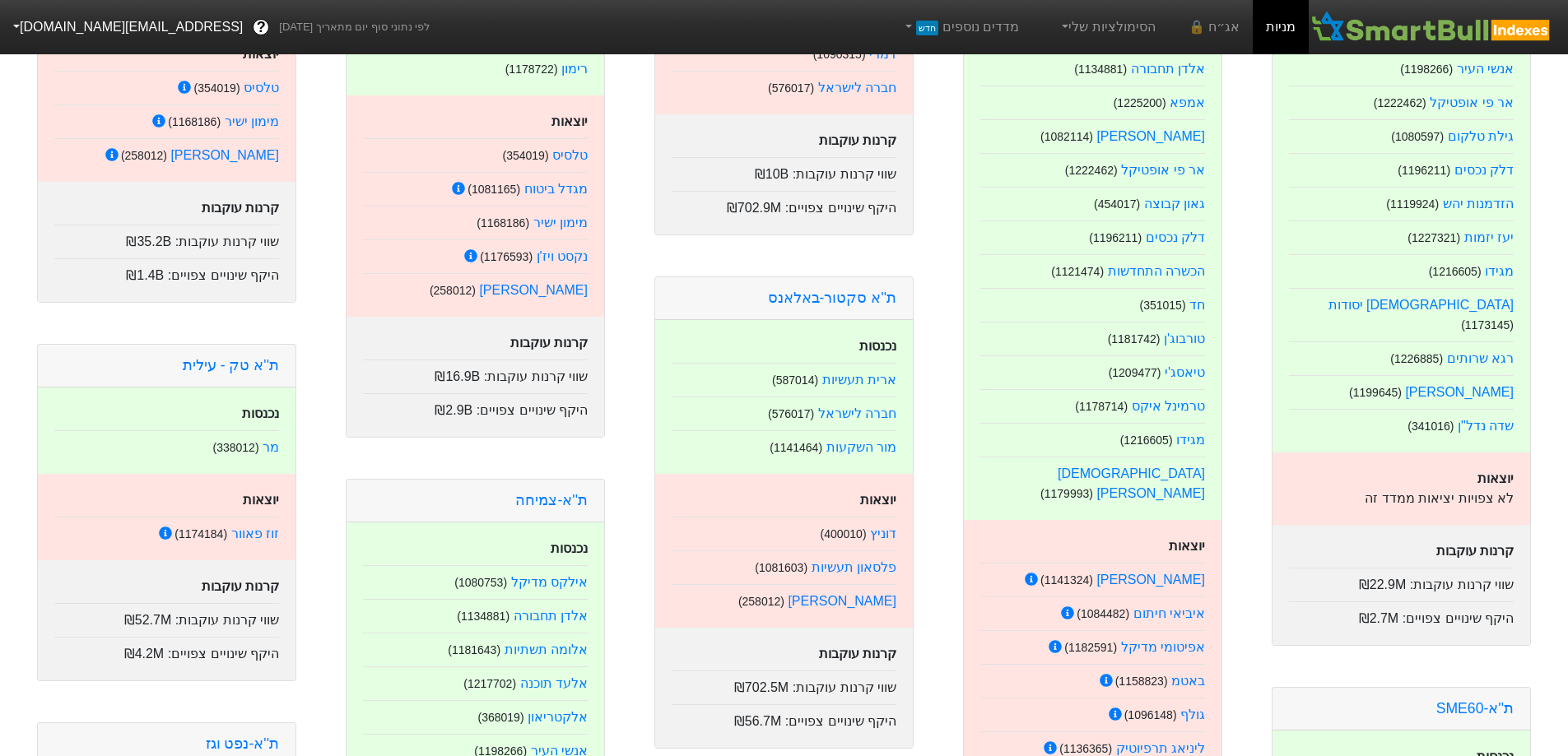
scroll to position [823, 0]
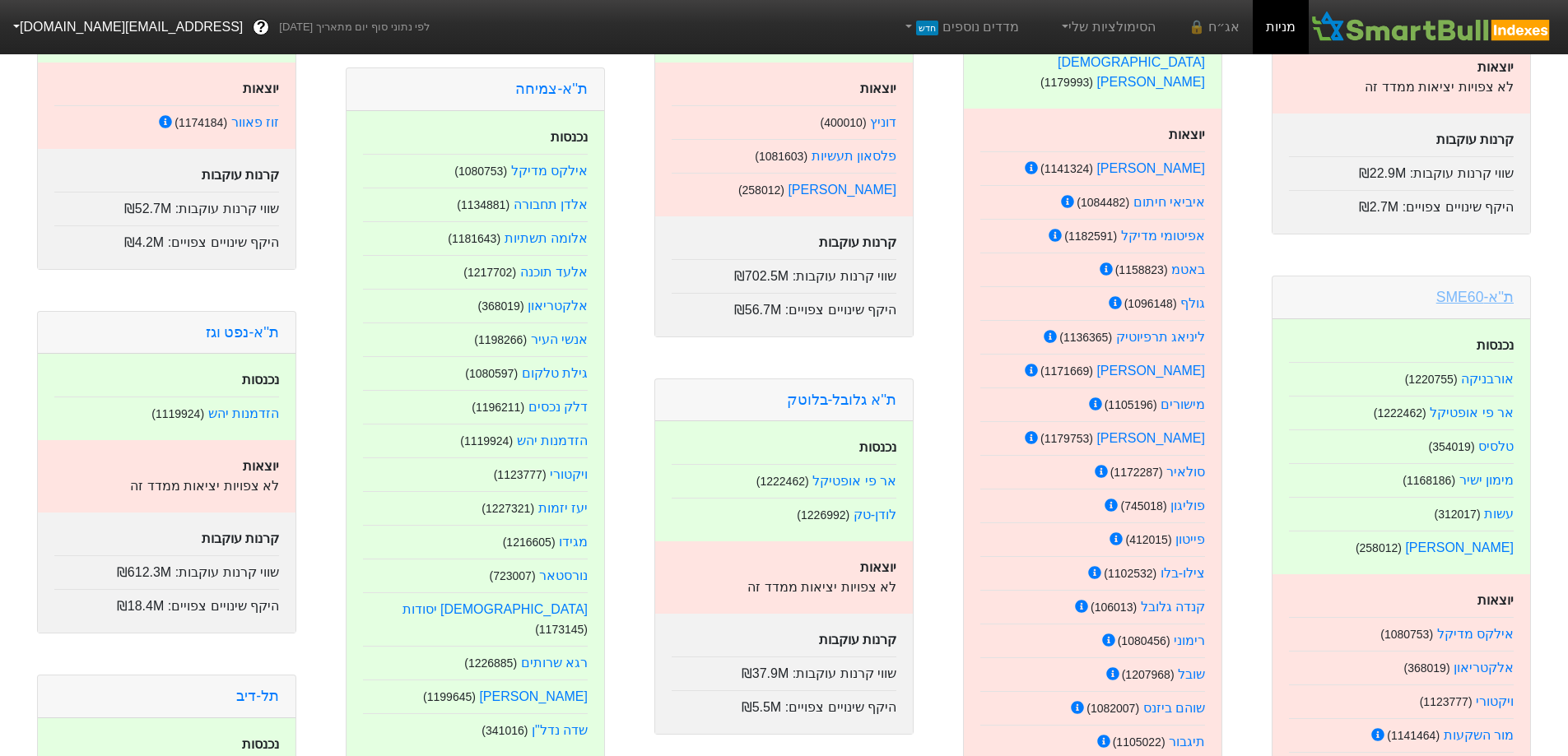
click at [1497, 289] on link "ת''א-SME60" at bounding box center [1474, 296] width 77 height 16
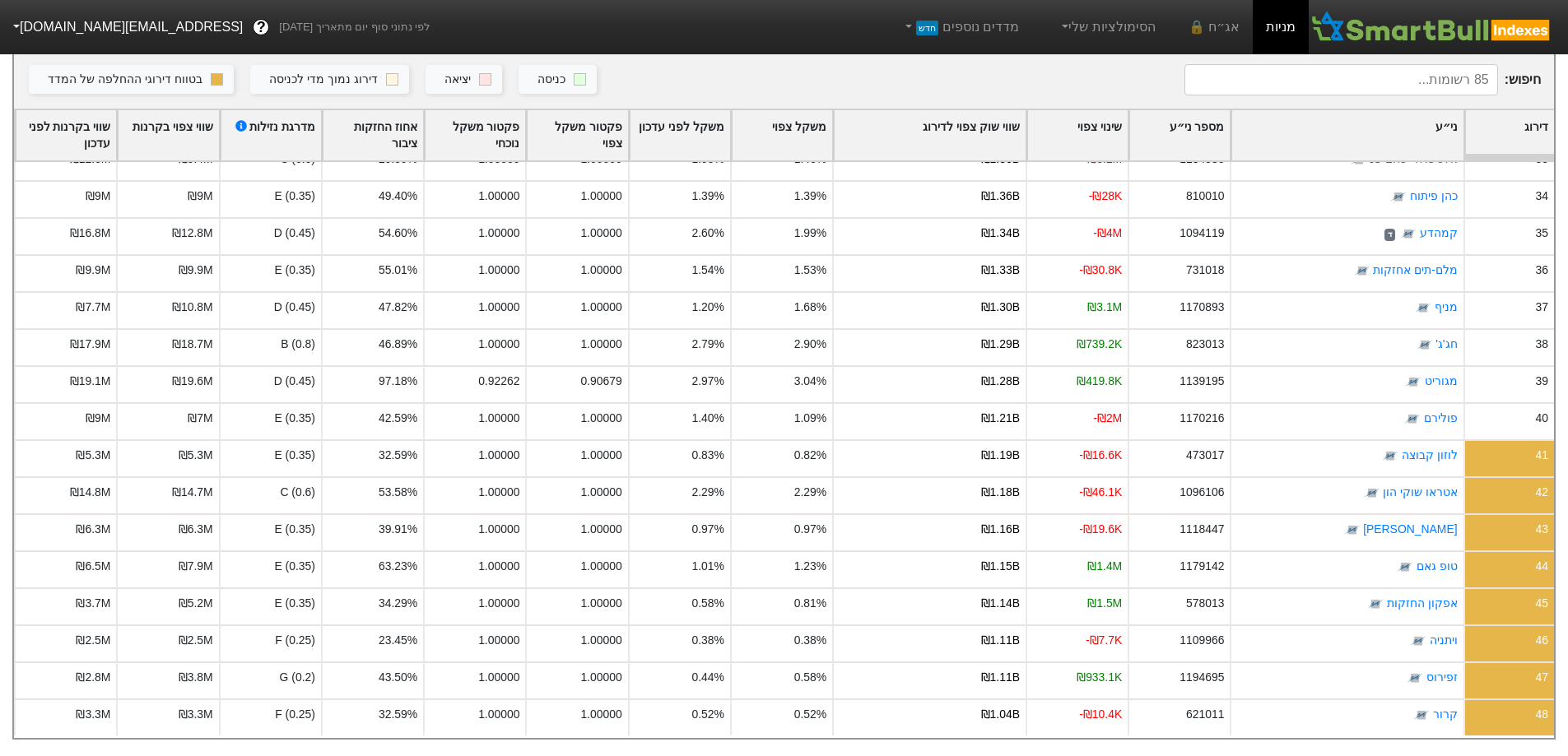
scroll to position [1151, 0]
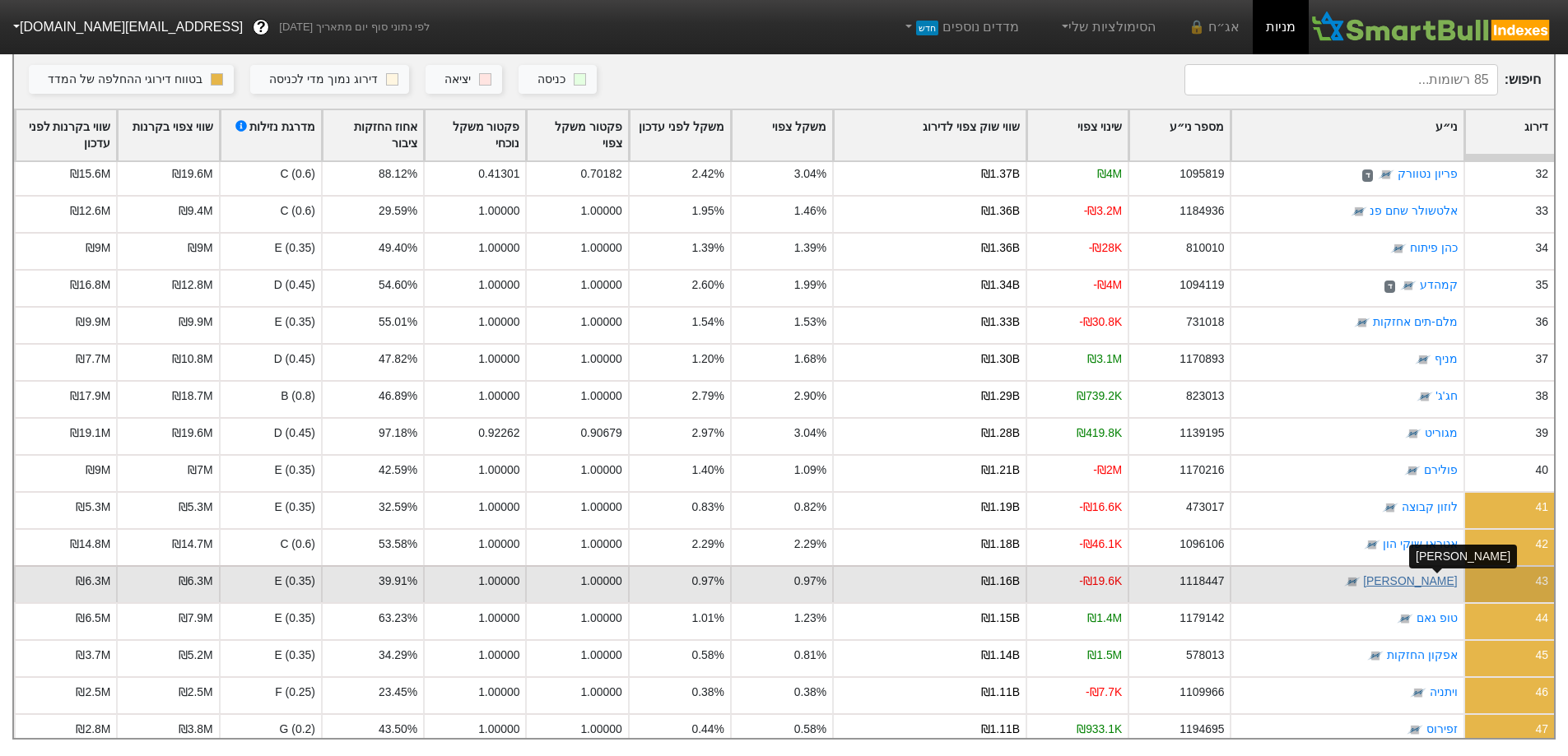
click at [1448, 574] on link "[PERSON_NAME]" at bounding box center [1410, 581] width 94 height 14
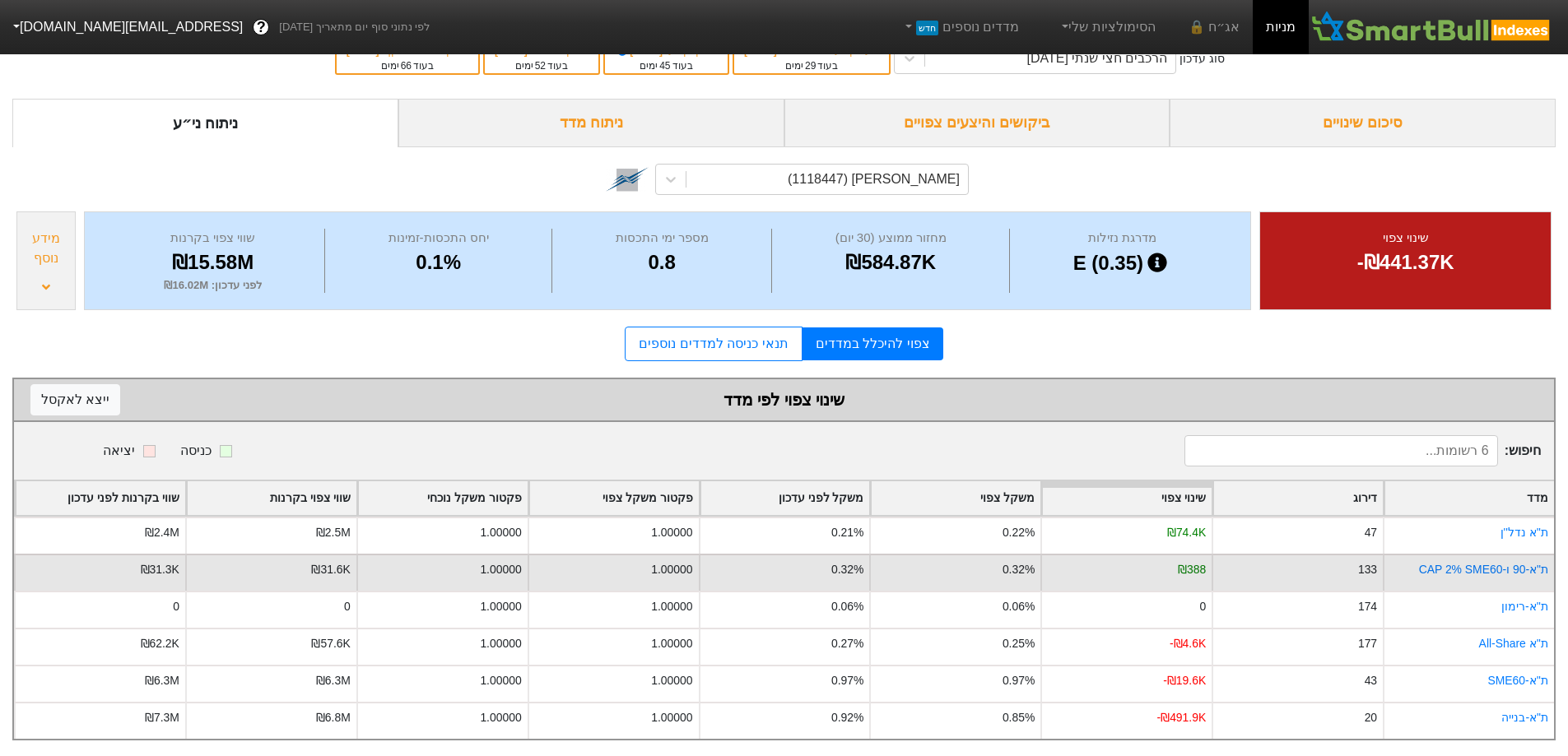
scroll to position [44, 0]
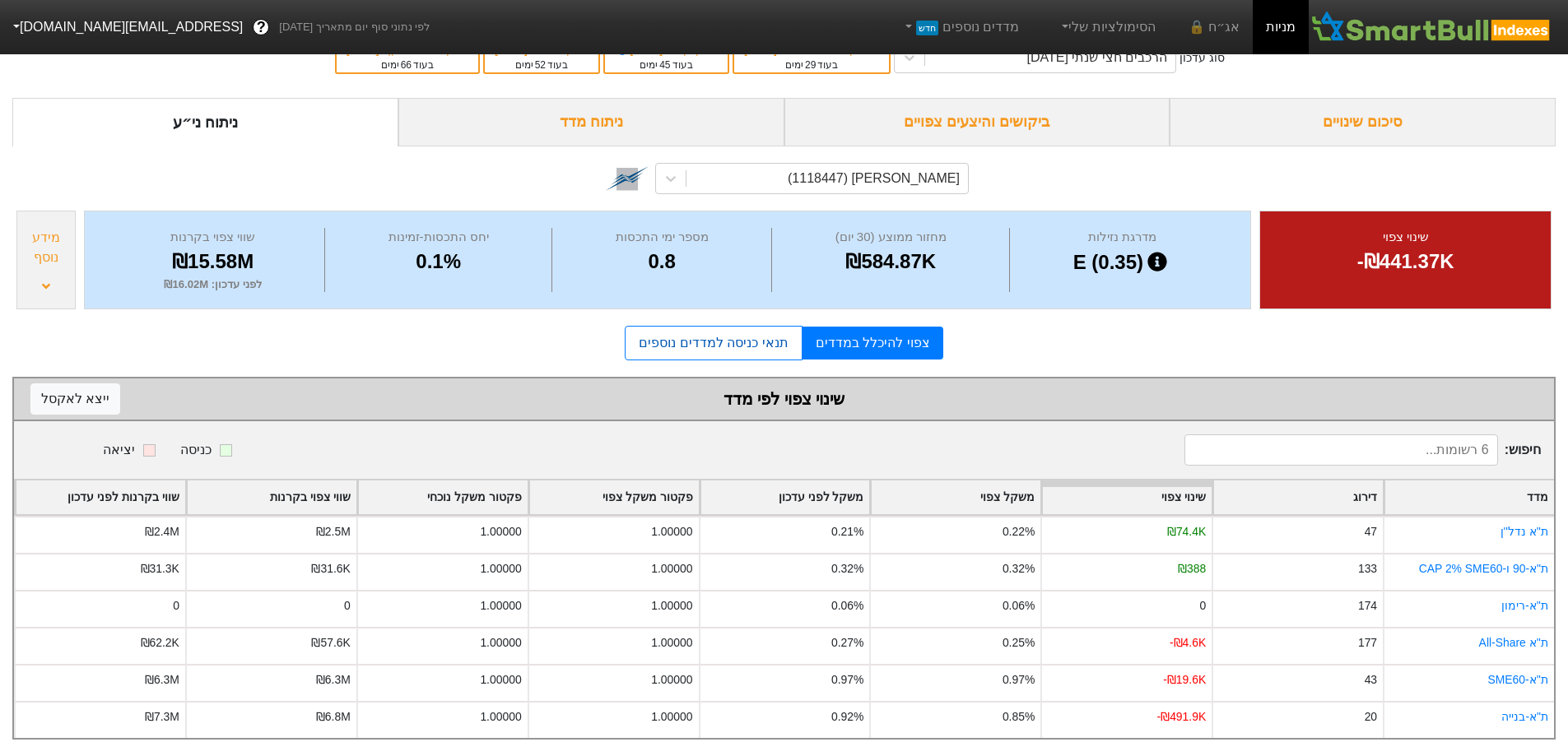
click at [757, 325] on link "תנאי כניסה למדדים נוספים" at bounding box center [713, 343] width 177 height 35
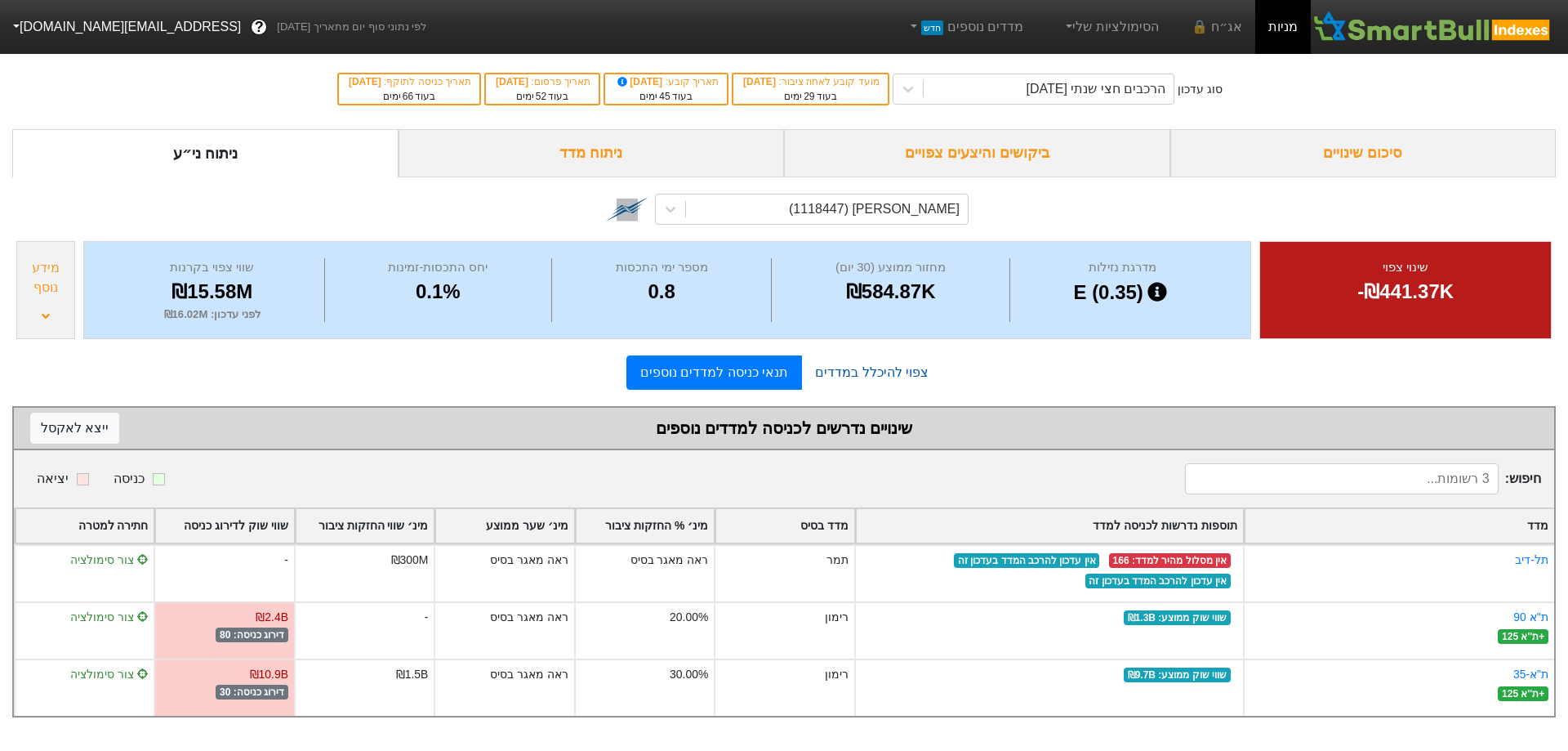
click at [867, 369] on link "צפוי להיכלל במדדים" at bounding box center [872, 372] width 140 height 33
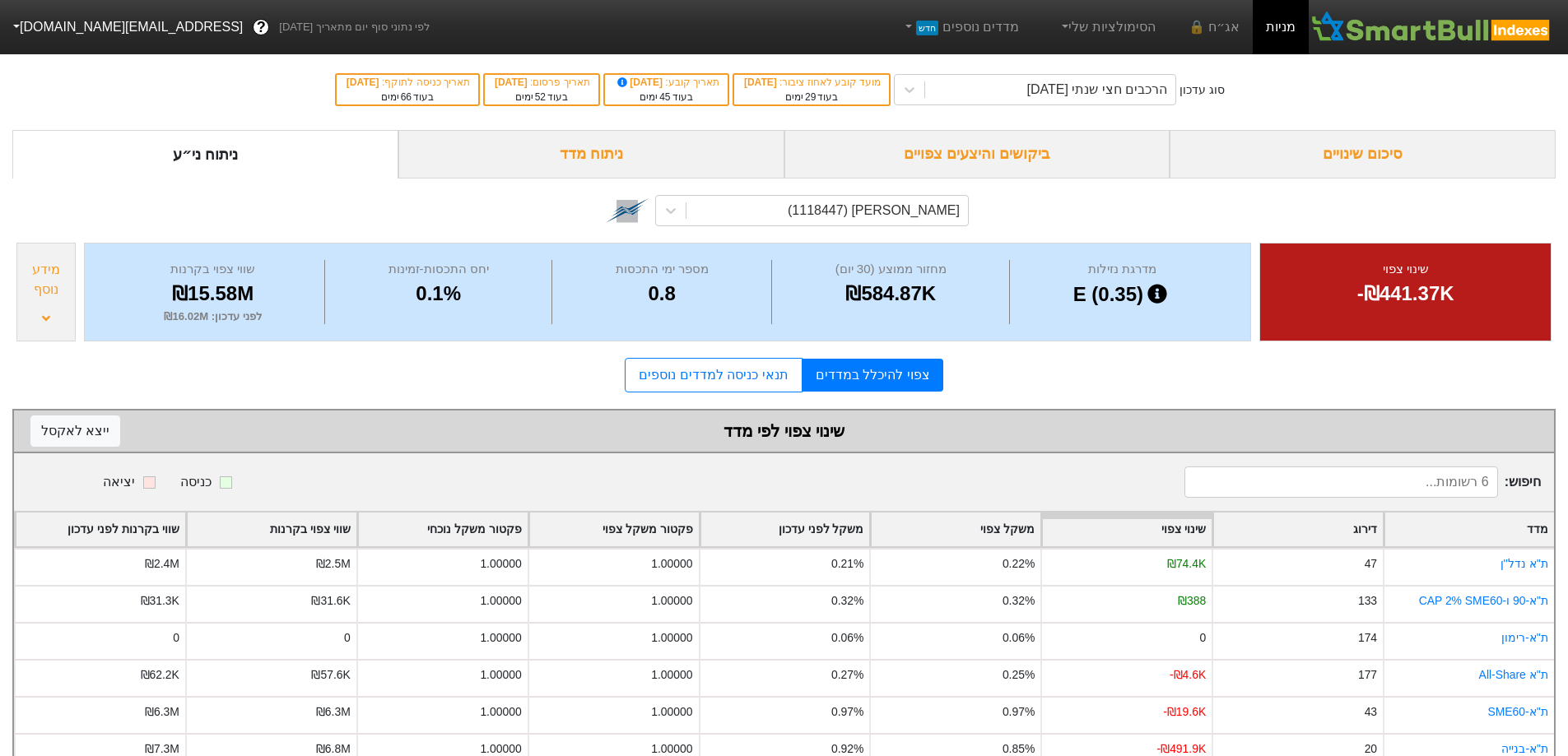
click at [964, 148] on div "ביקושים והיצעים צפויים" at bounding box center [977, 154] width 385 height 48
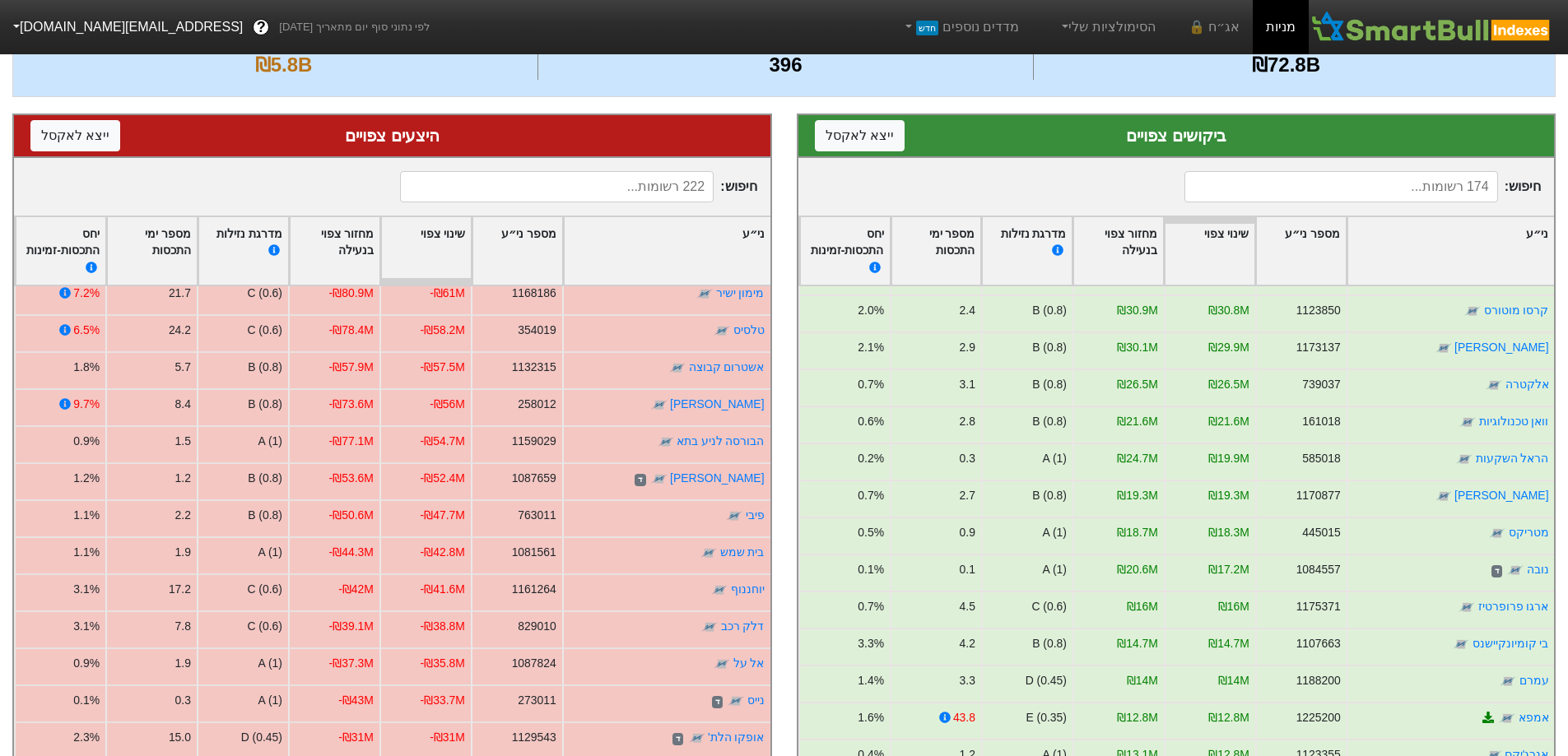
scroll to position [164, 0]
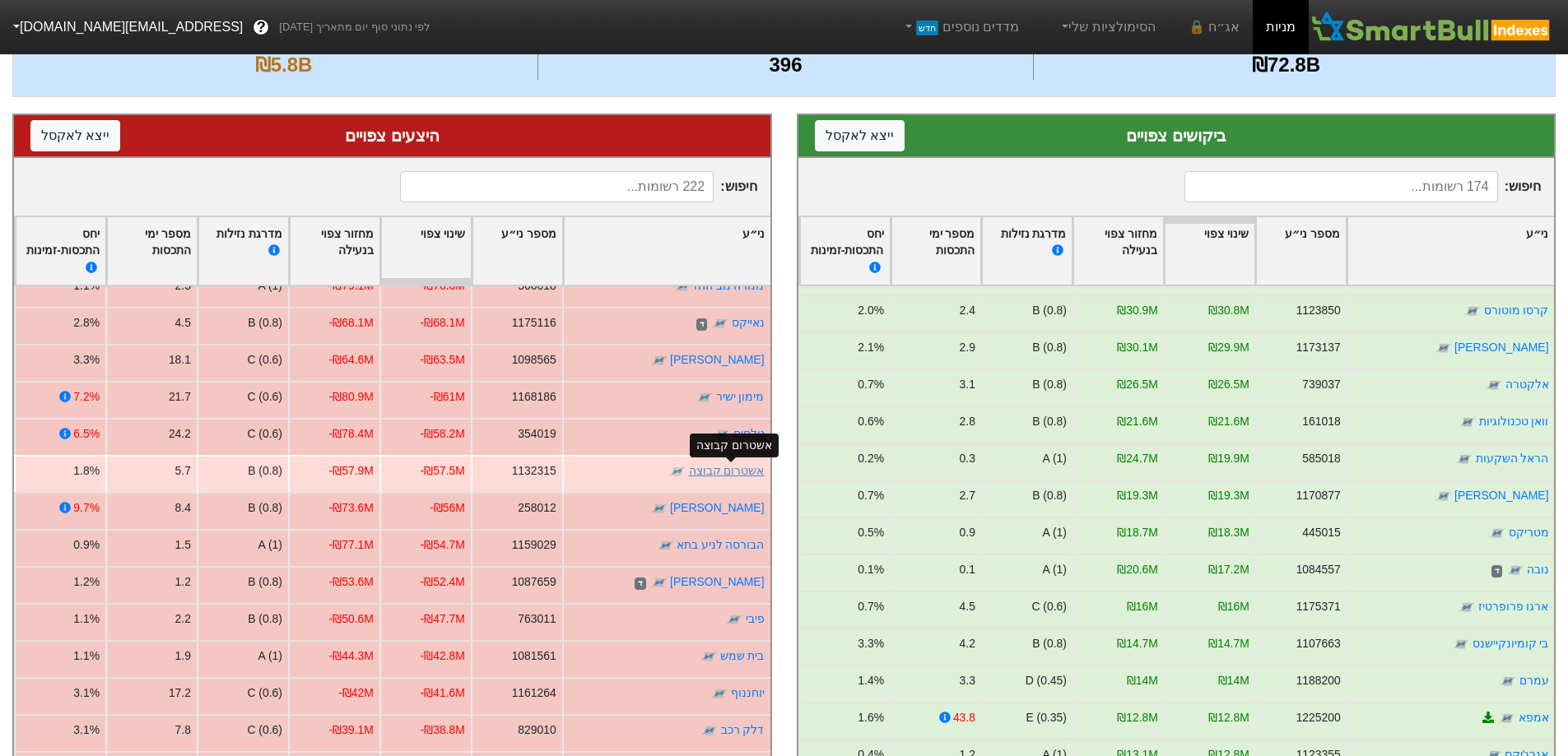
click at [730, 463] on link "אשטרום קבוצה" at bounding box center [727, 470] width 75 height 14
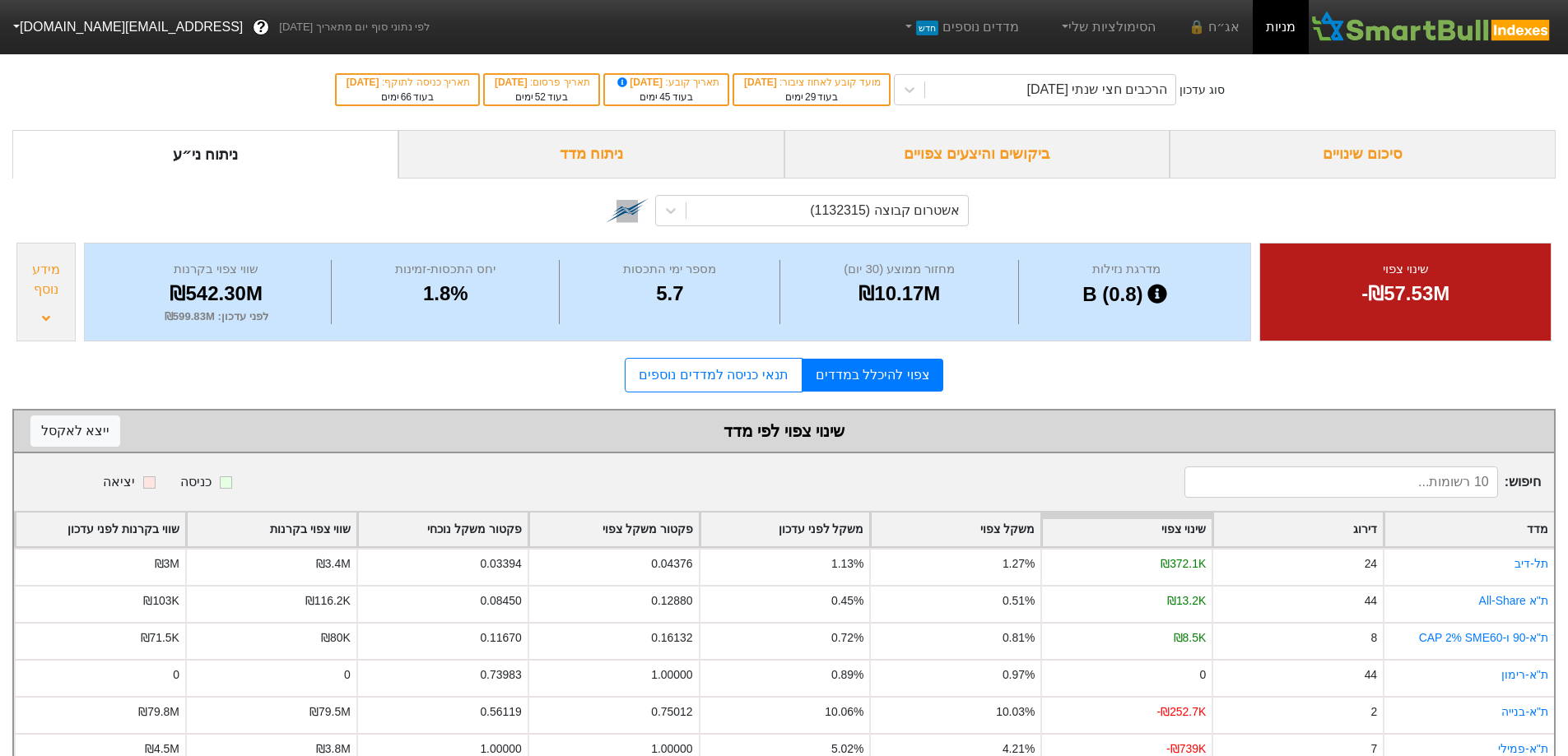
click at [29, 311] on div "מידע נוסף" at bounding box center [45, 292] width 59 height 98
